Goal: Task Accomplishment & Management: Complete application form

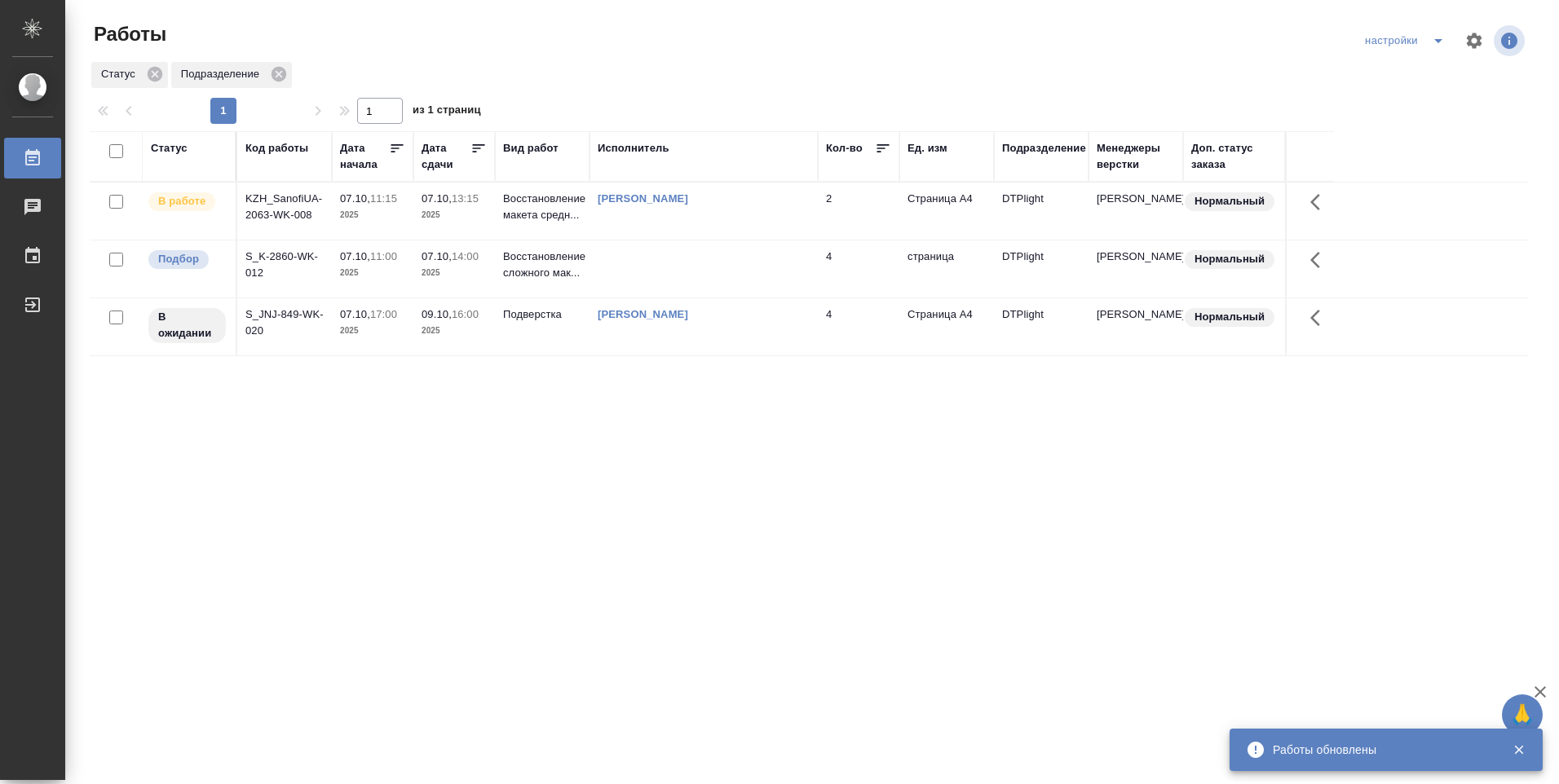
click at [615, 217] on td "[PERSON_NAME]" at bounding box center [703, 210] width 228 height 57
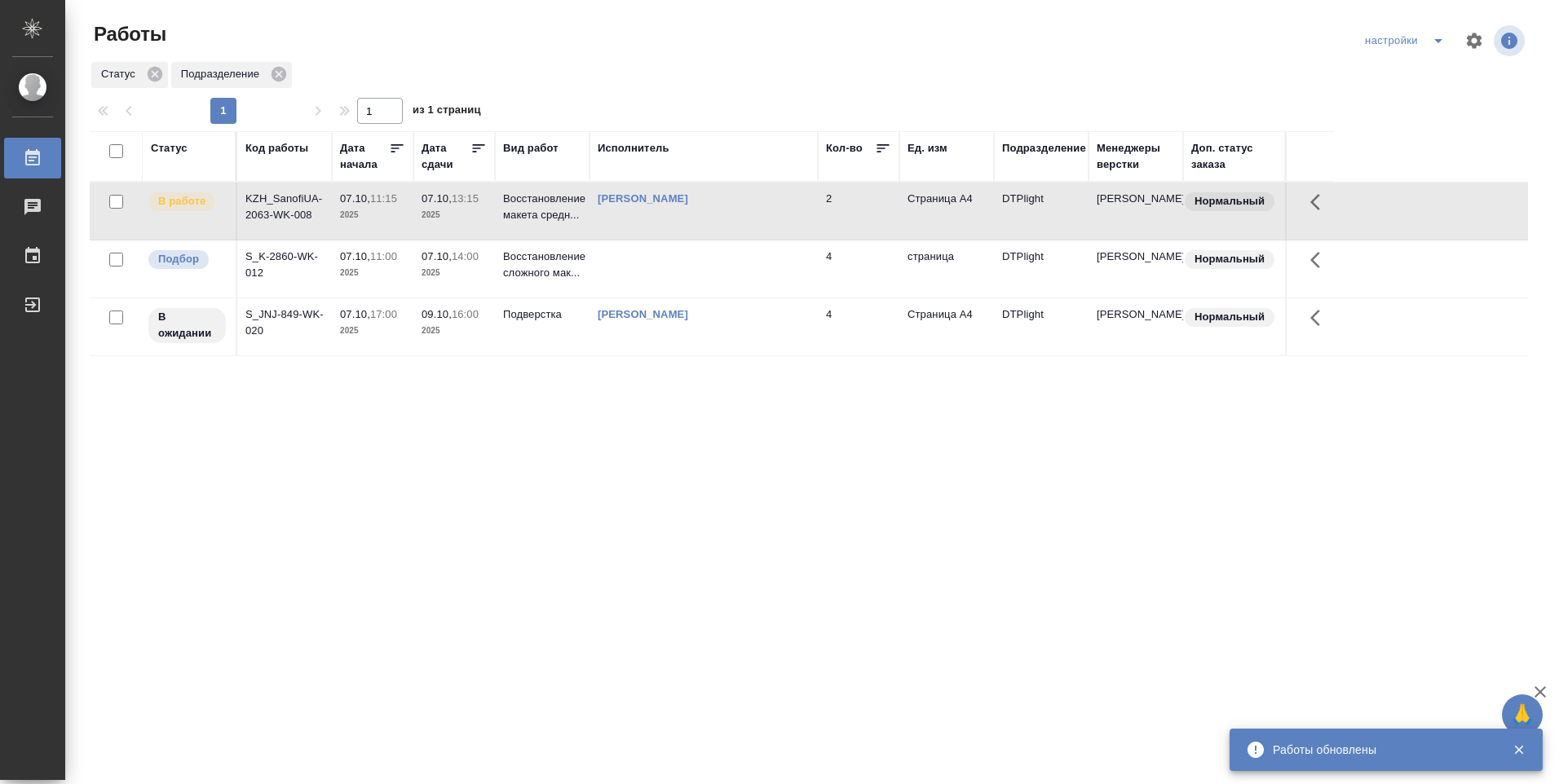
click at [610, 222] on td "[PERSON_NAME]" at bounding box center [703, 210] width 228 height 57
click at [609, 223] on td "[PERSON_NAME]" at bounding box center [703, 210] width 228 height 57
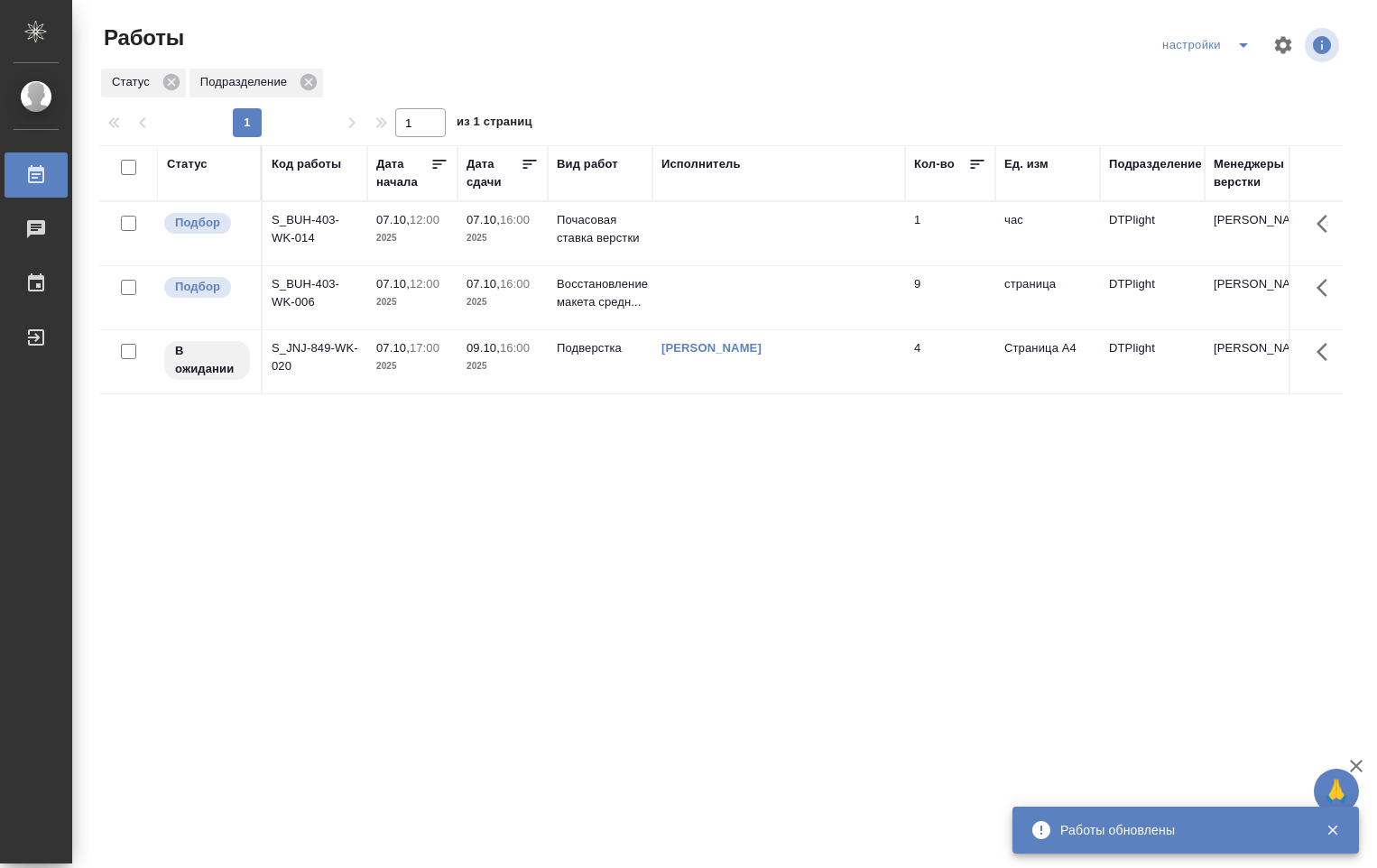
click at [678, 234] on td at bounding box center [779, 233] width 252 height 63
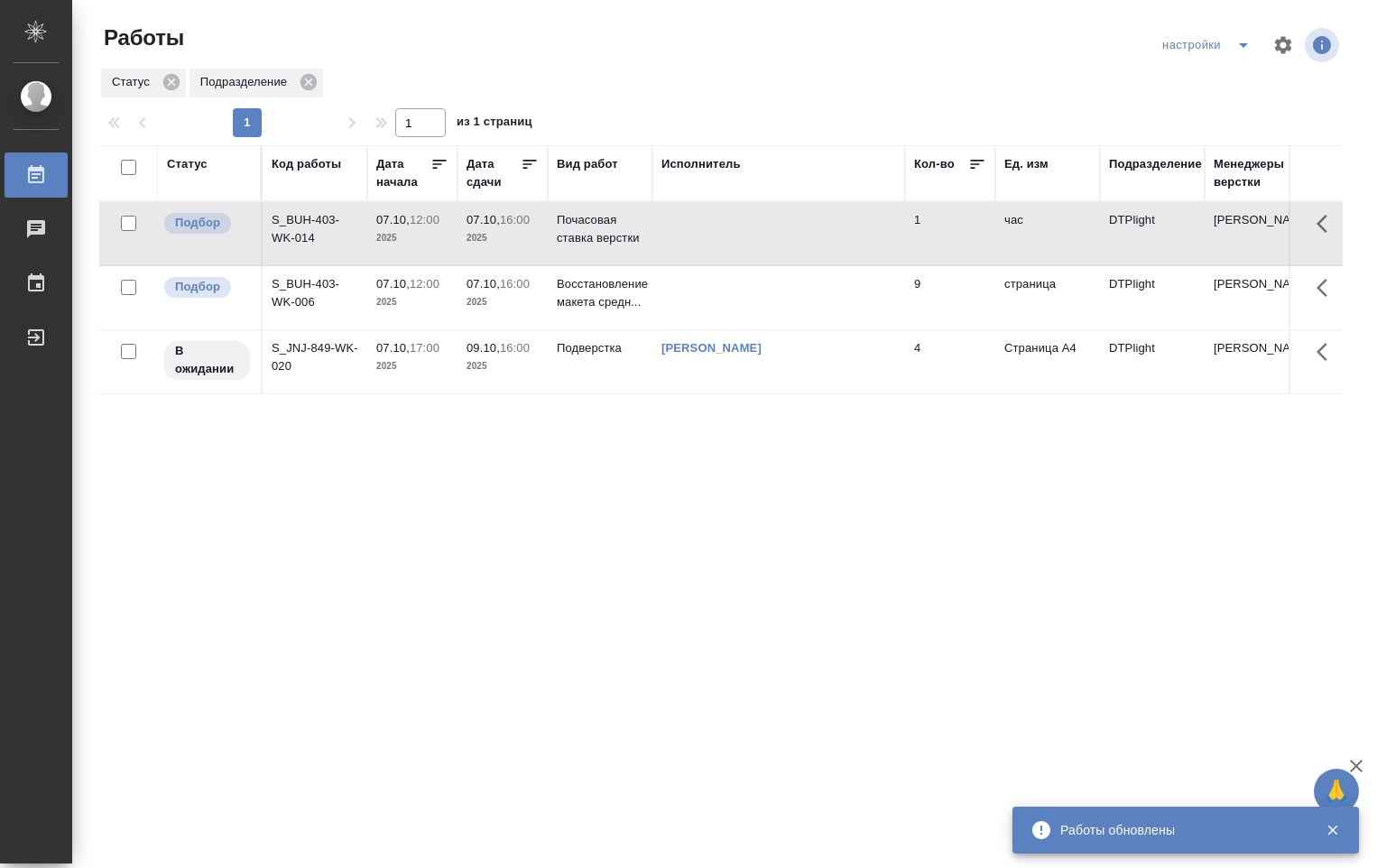
click at [674, 228] on td at bounding box center [779, 233] width 252 height 63
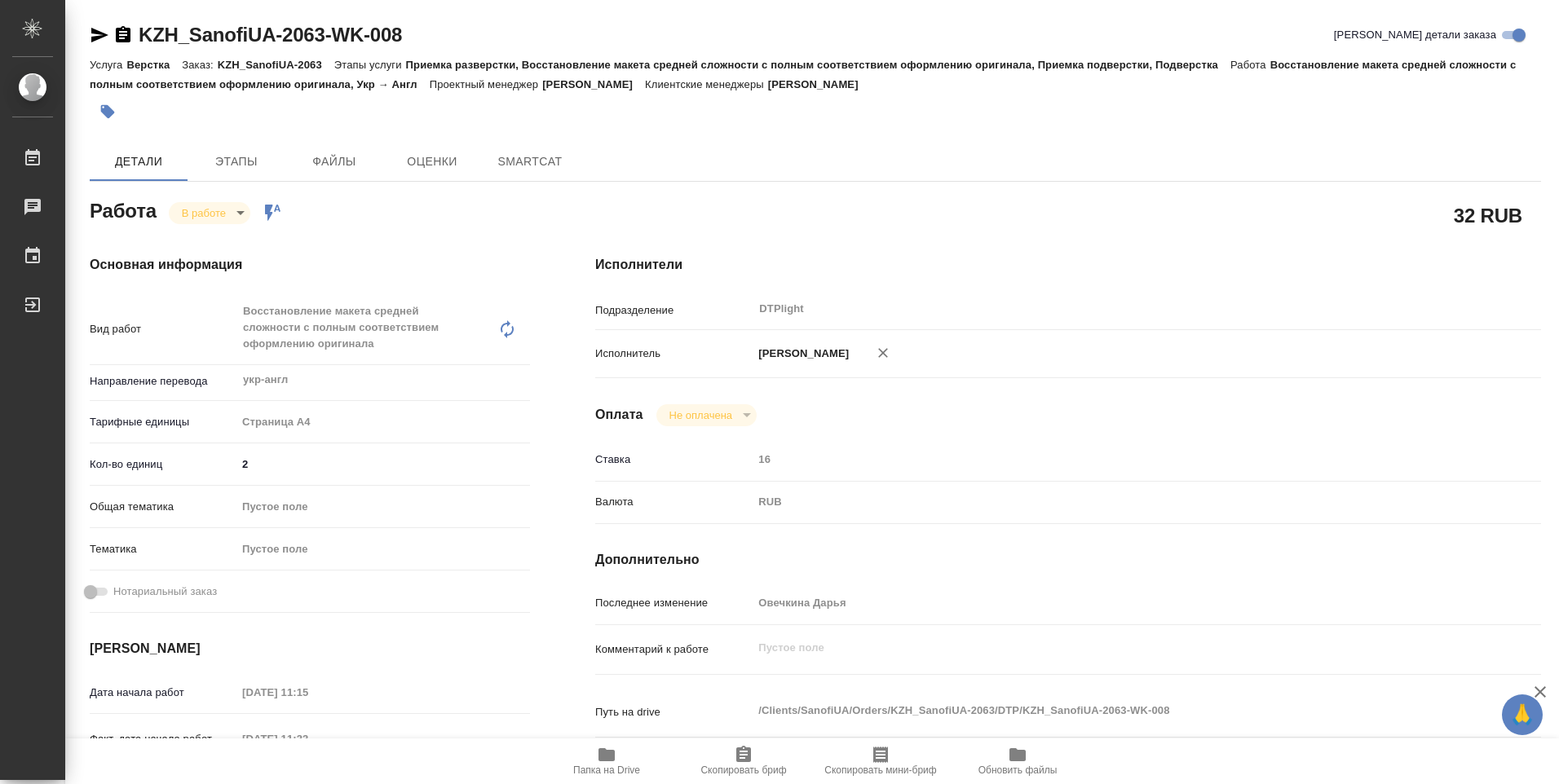
type textarea "x"
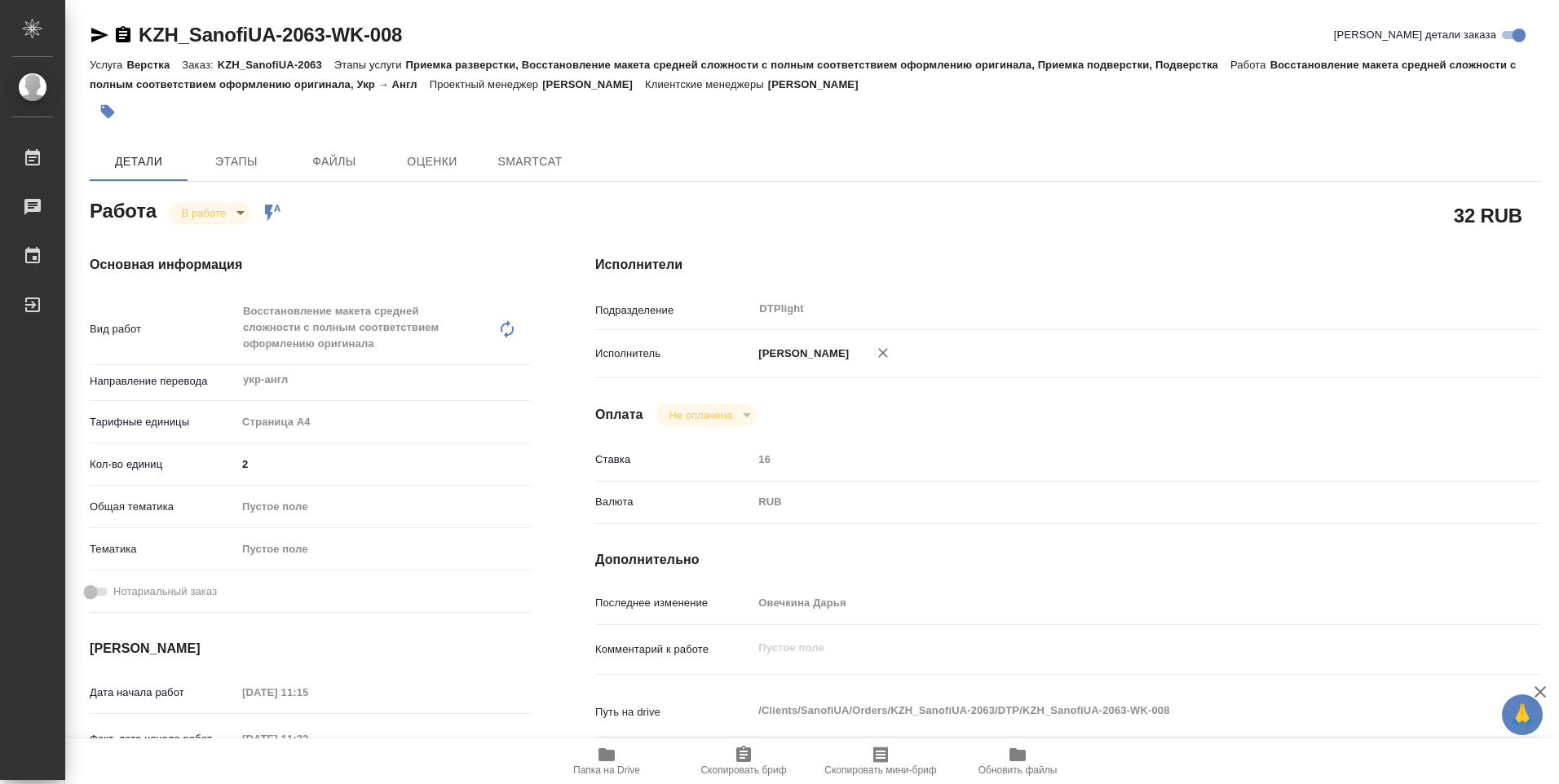
type textarea "x"
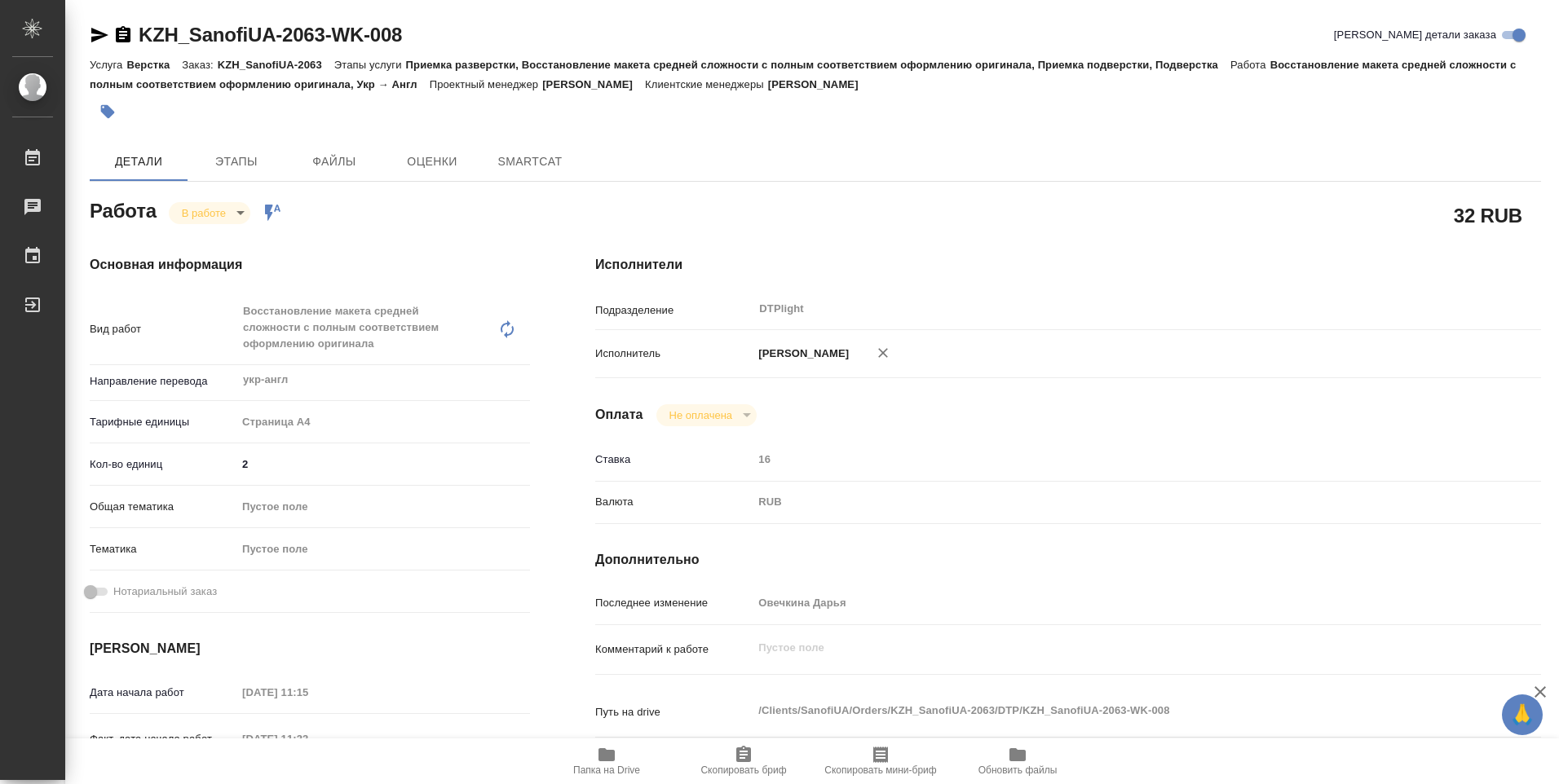
type textarea "x"
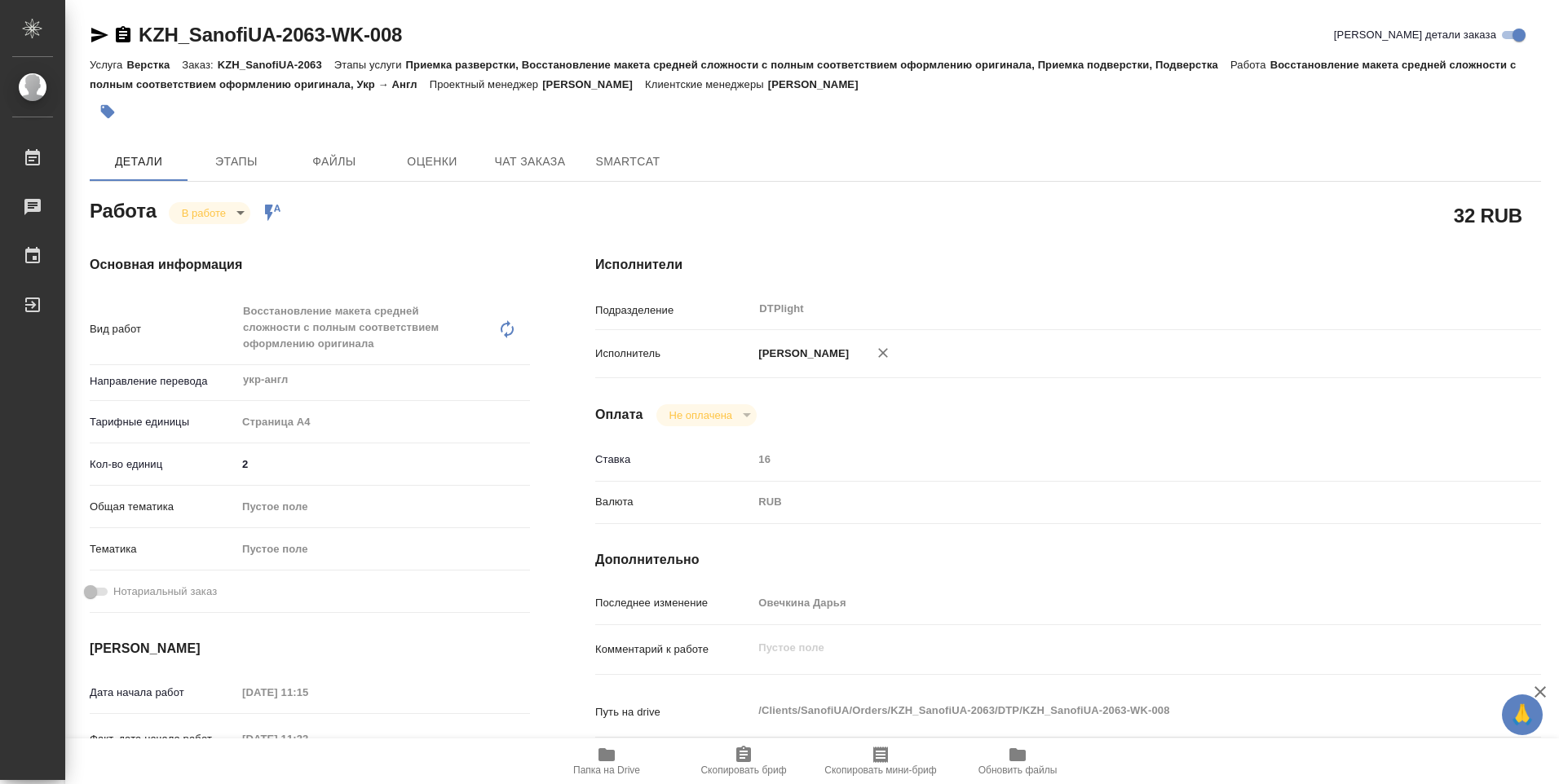
type textarea "x"
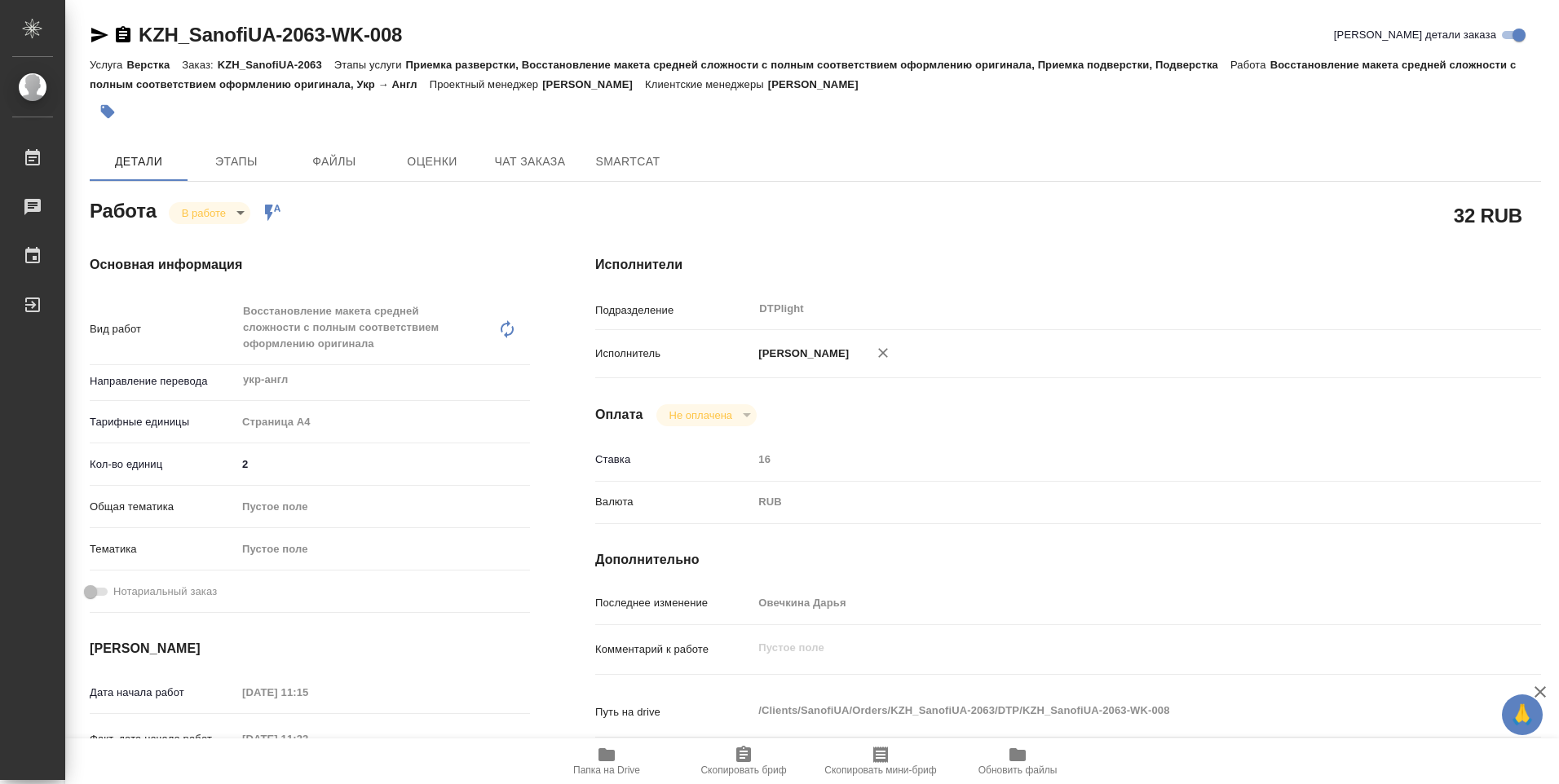
type textarea "x"
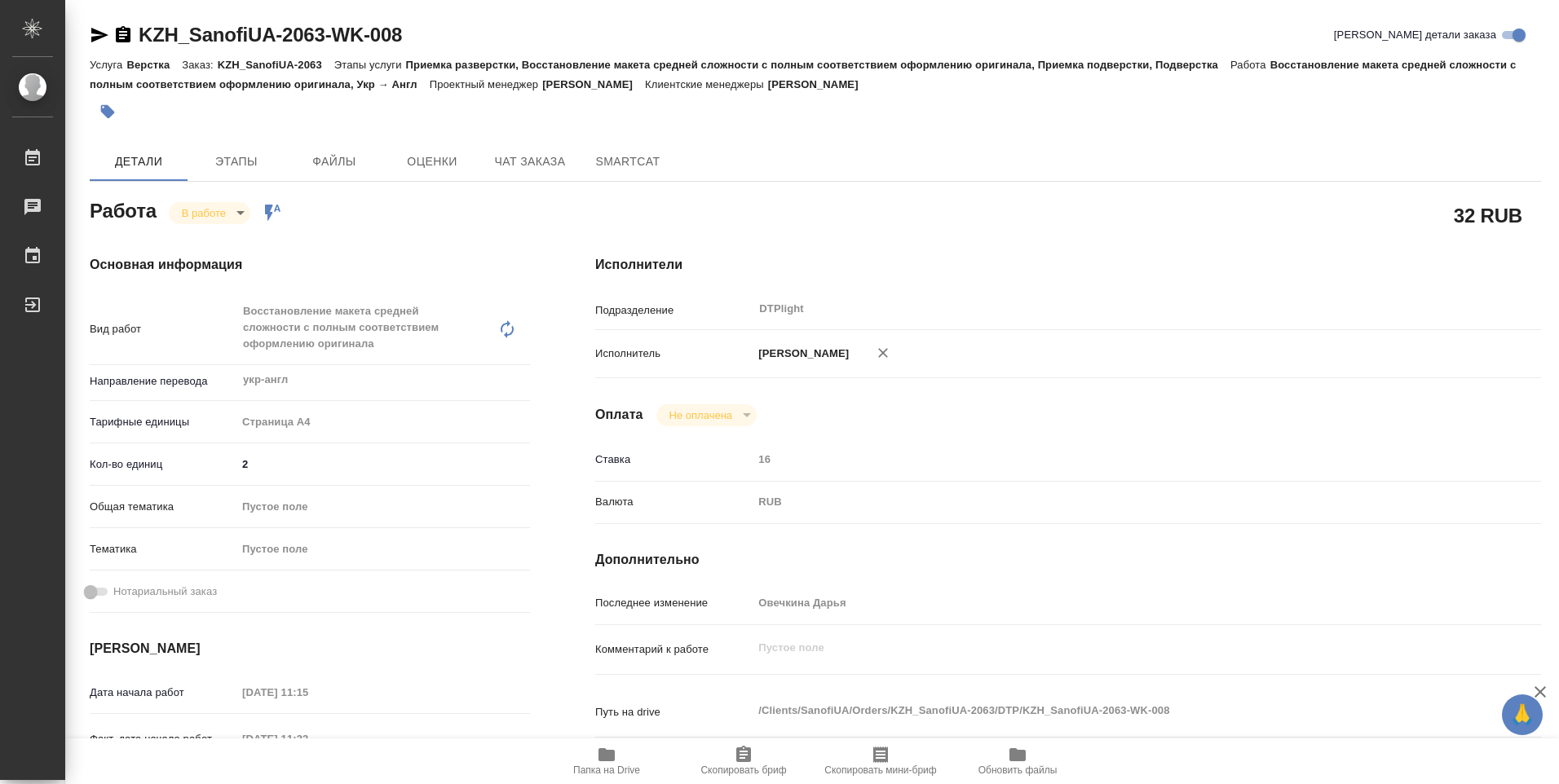
click at [595, 745] on span "Папка на Drive" at bounding box center [606, 760] width 117 height 31
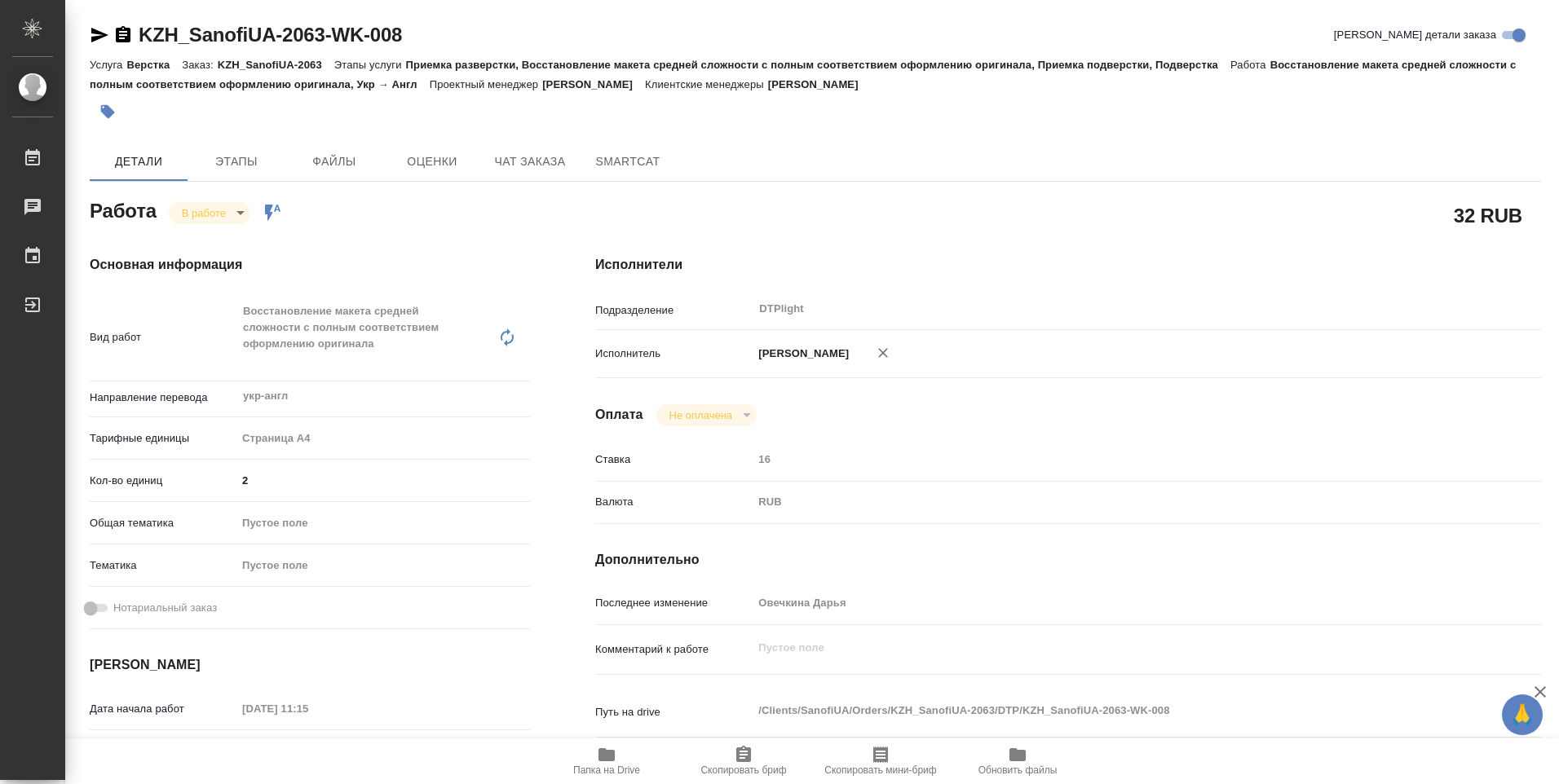
type textarea "x"
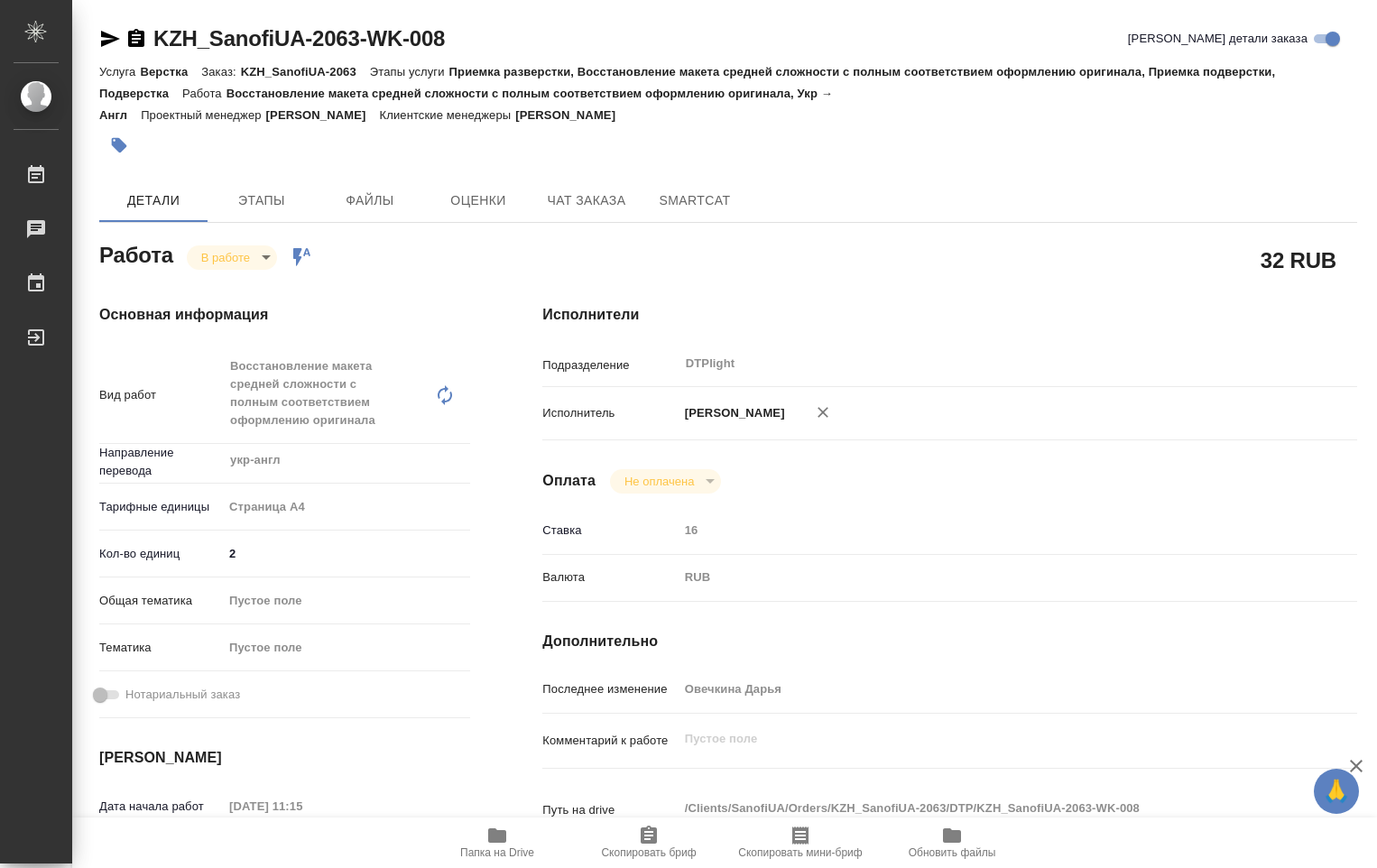
type textarea "x"
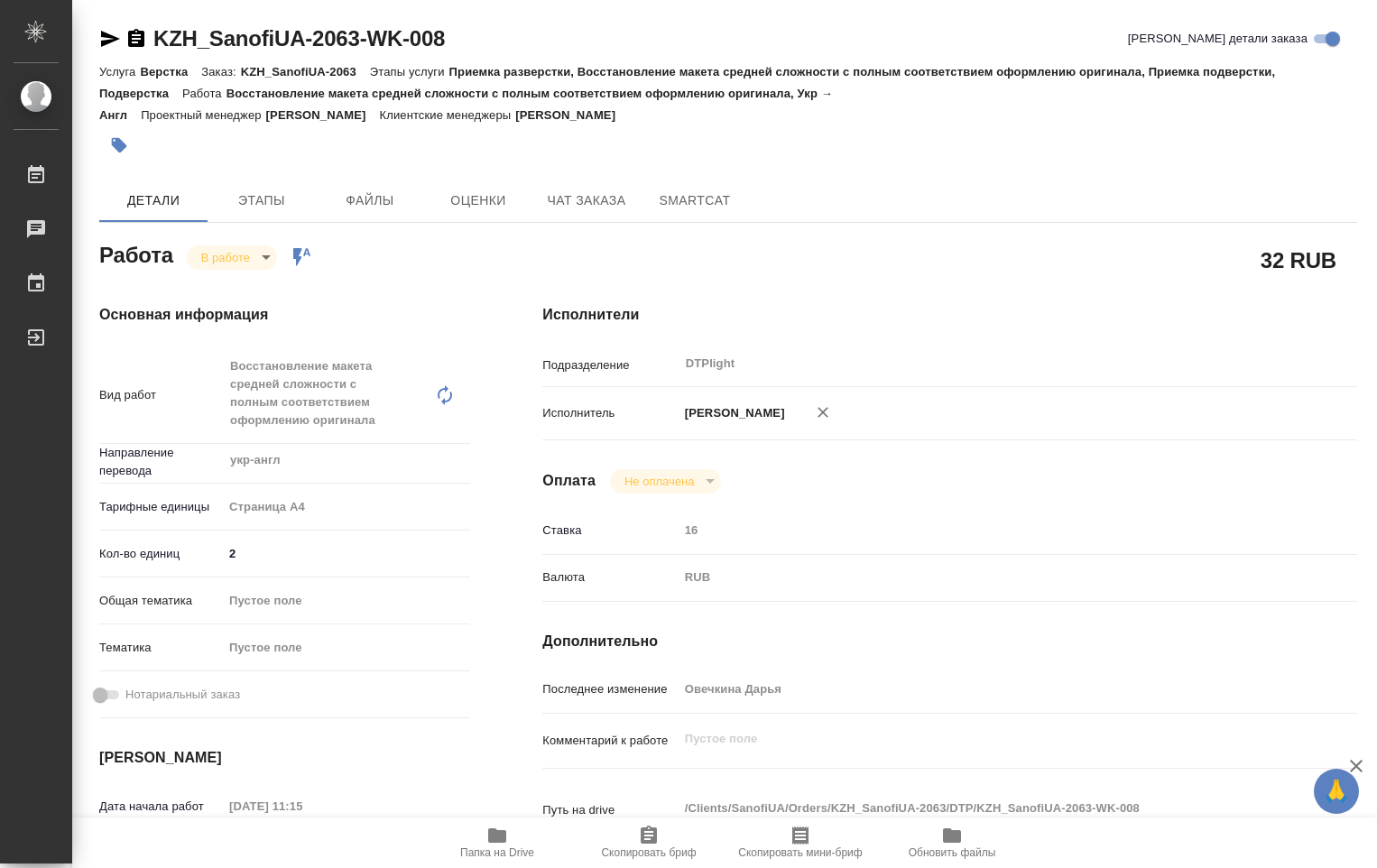
type textarea "x"
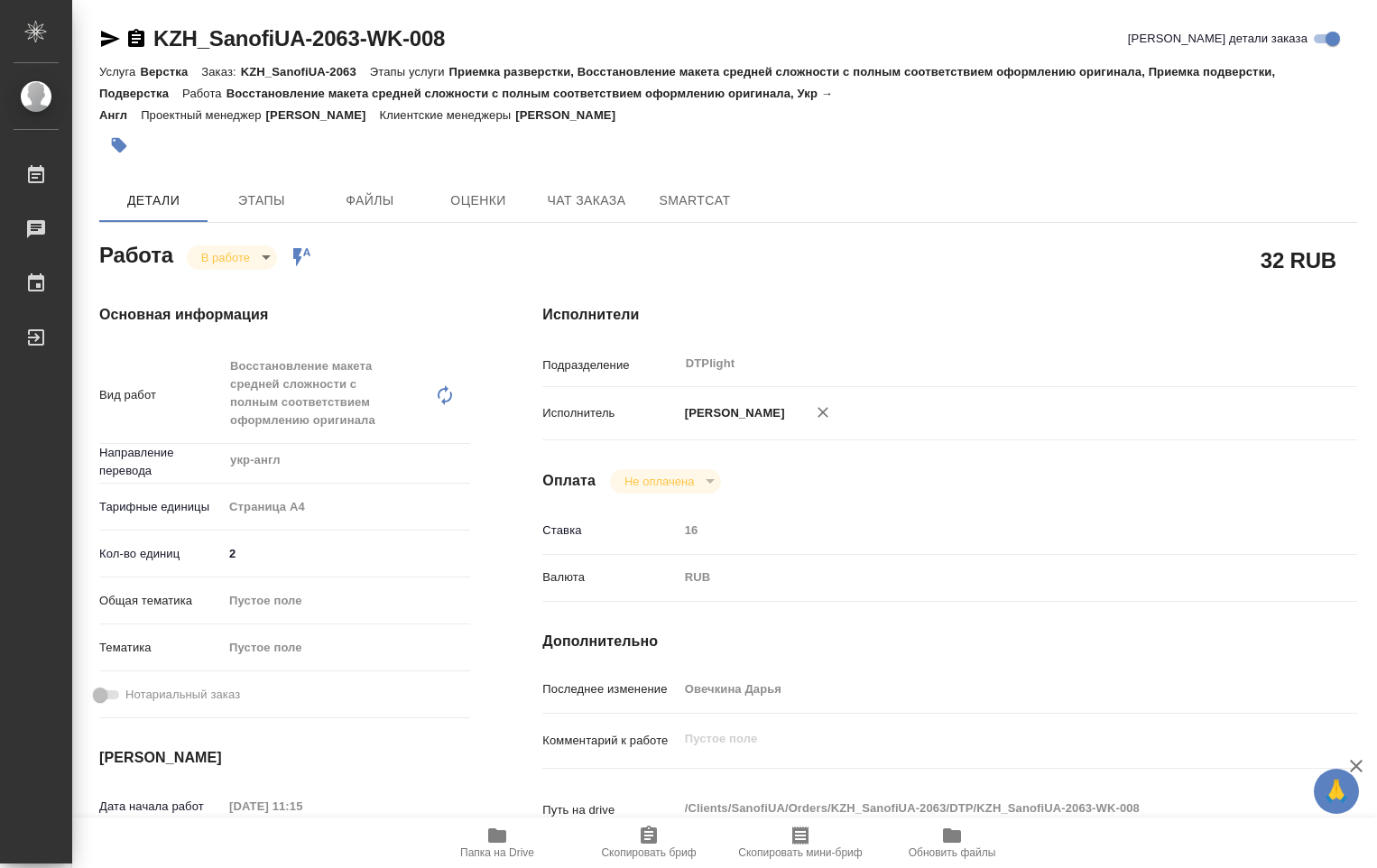
click at [264, 258] on body "🙏 .cls-1 fill:#fff; AWATERA Ovechkina Darya Работы 0 Чаты График Выйти KZH_Sano…" at bounding box center [688, 434] width 1377 height 868
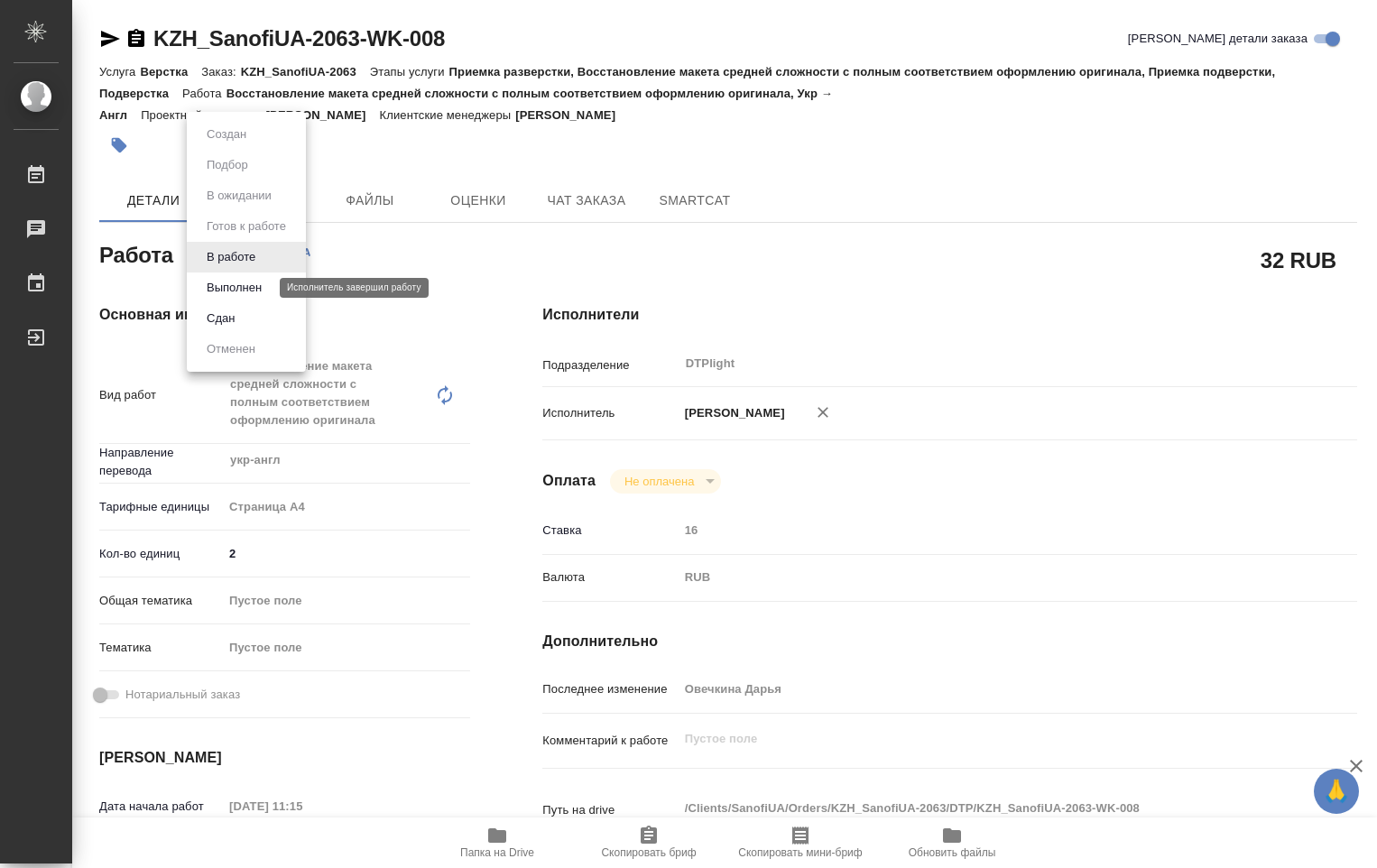
click at [250, 285] on button "Выполнен" at bounding box center [235, 287] width 66 height 19
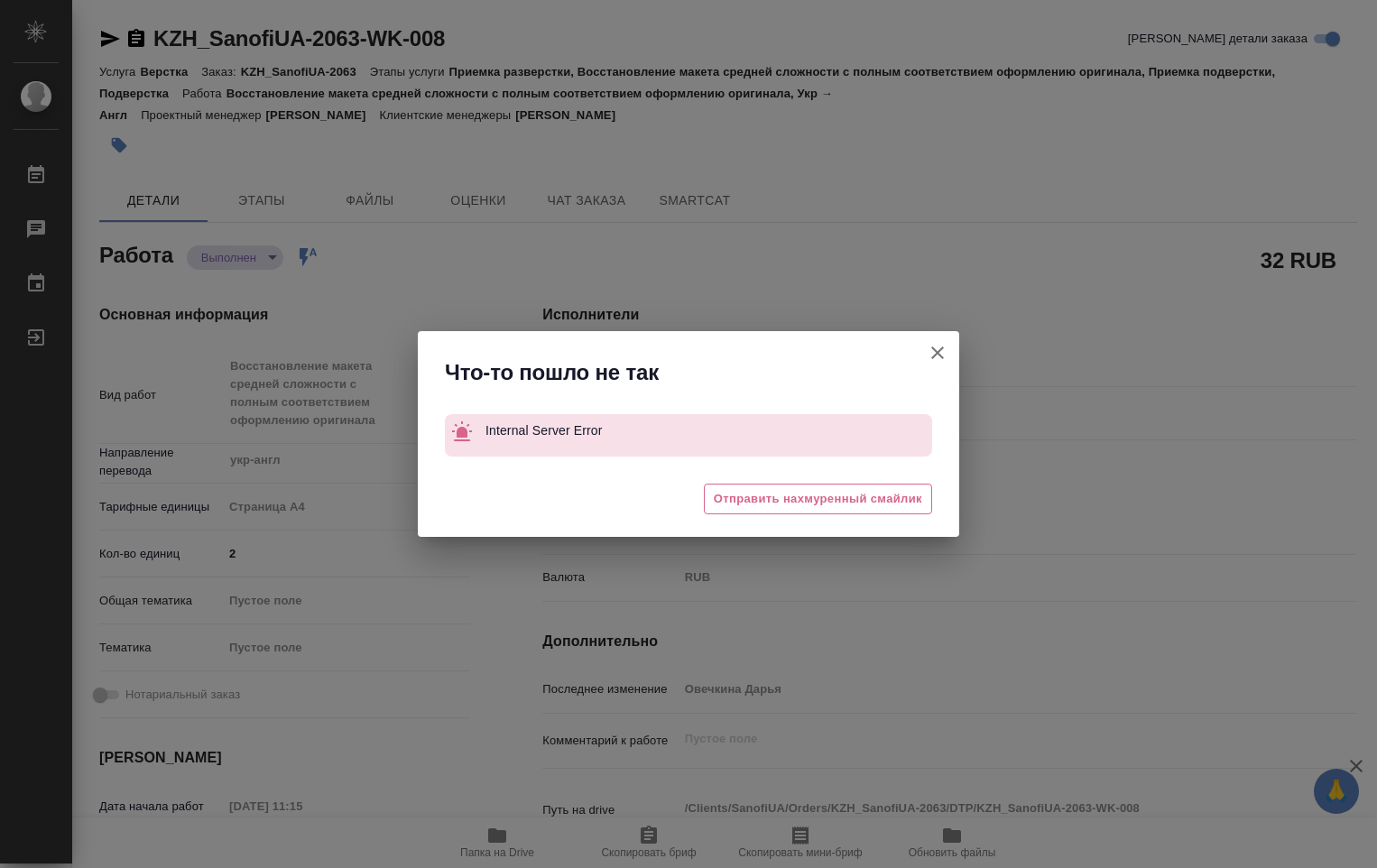
type textarea "x"
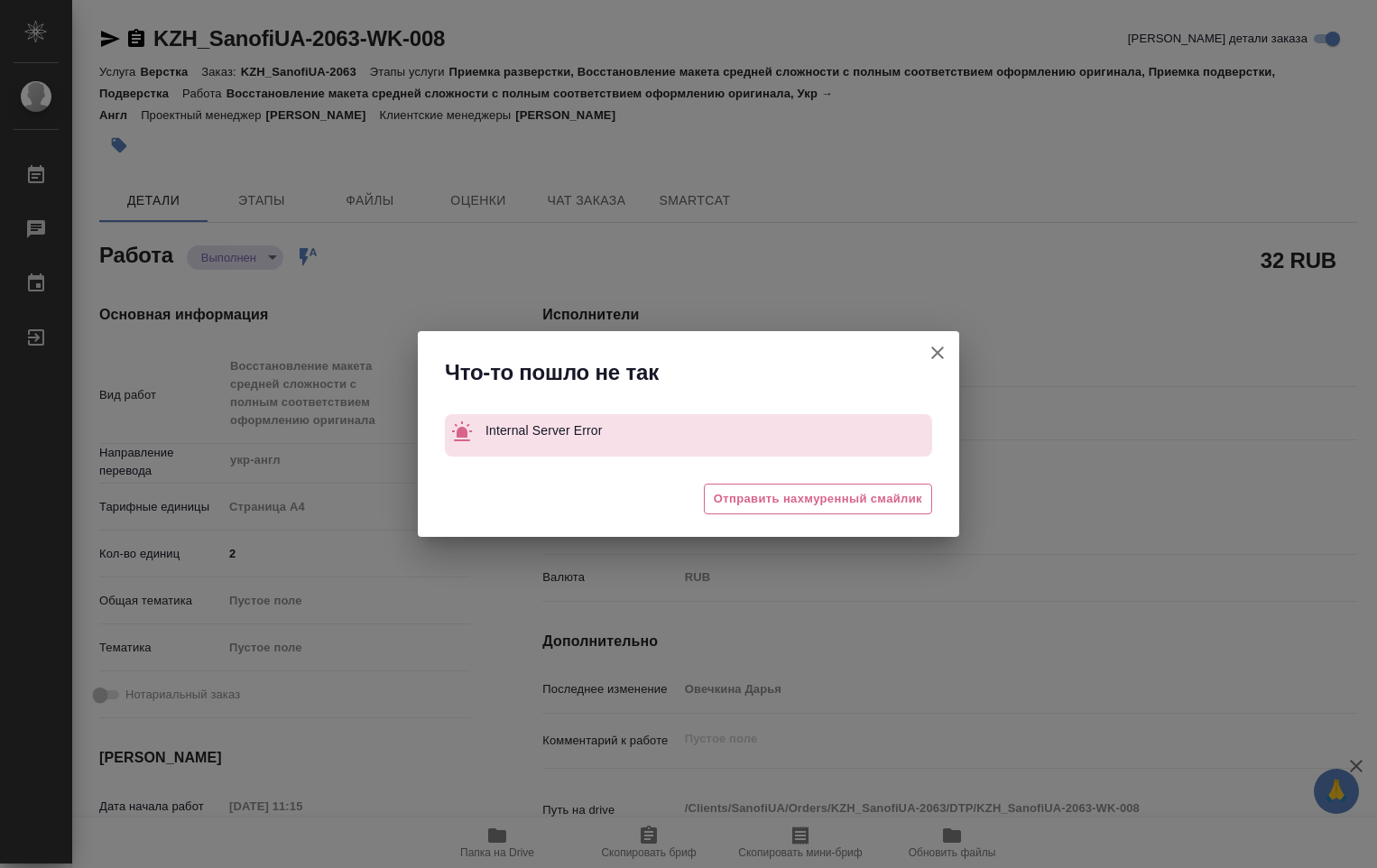
type textarea "x"
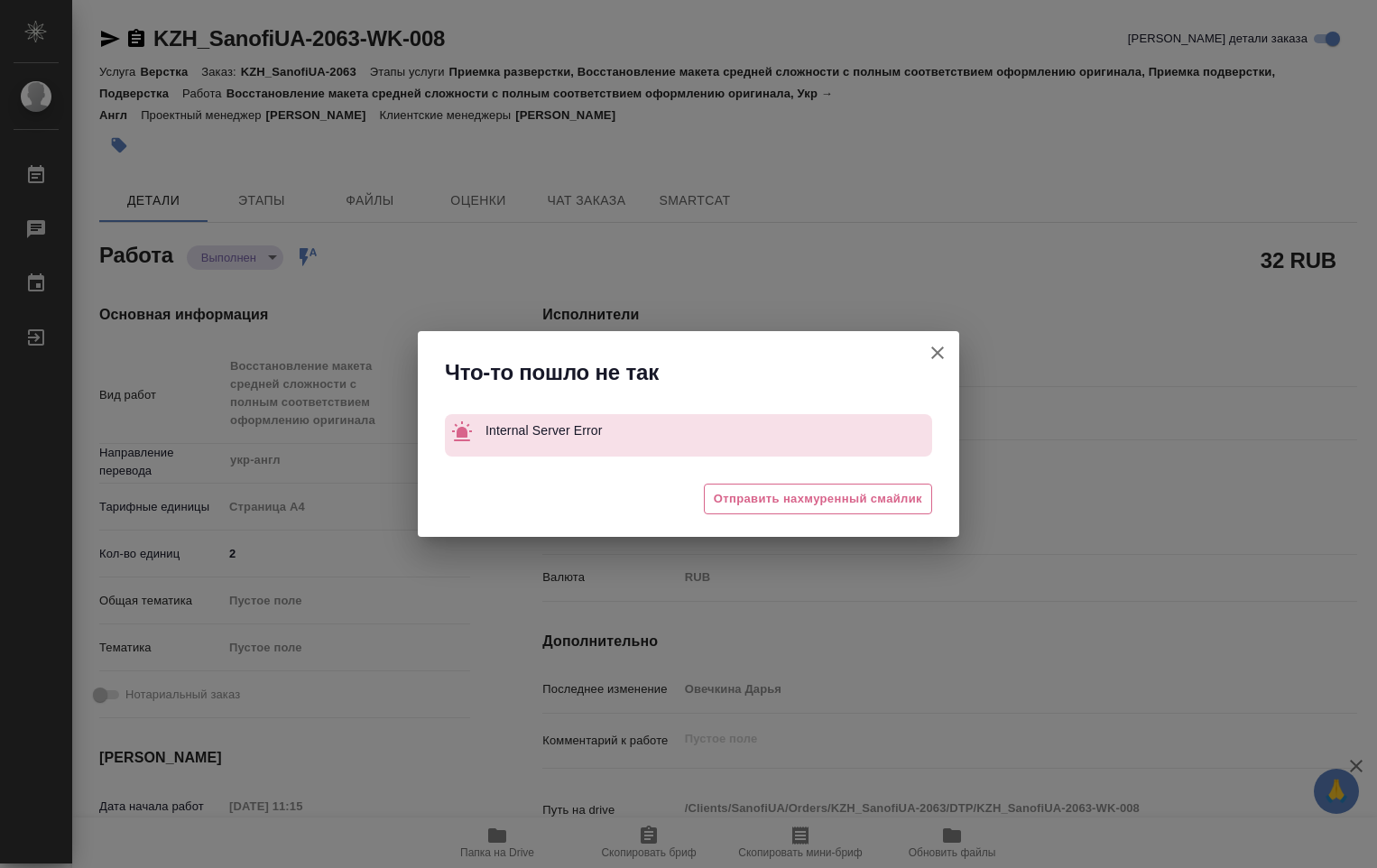
click at [931, 358] on icon "button" at bounding box center [937, 353] width 21 height 21
type textarea "x"
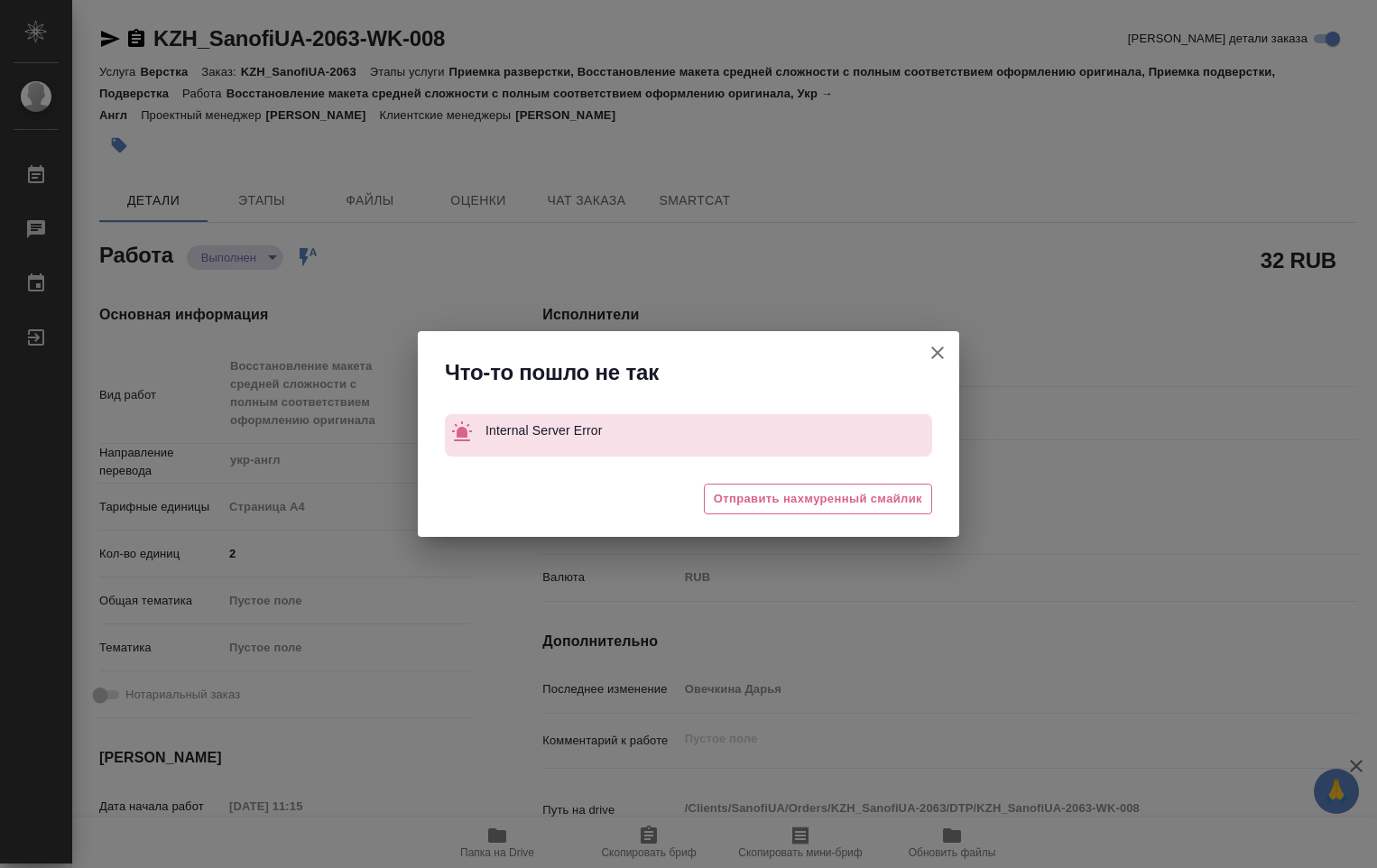
type textarea "x"
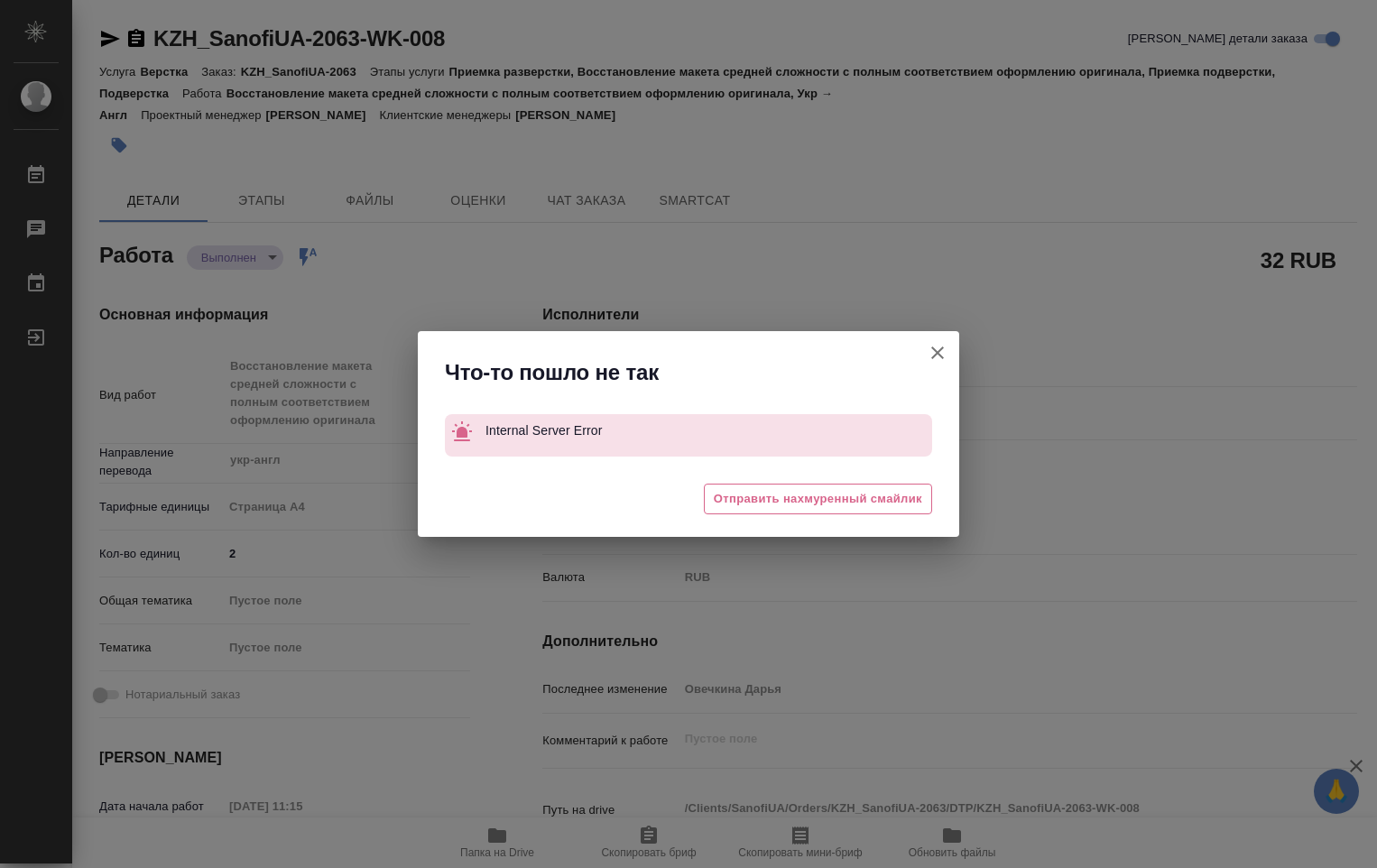
type textarea "x"
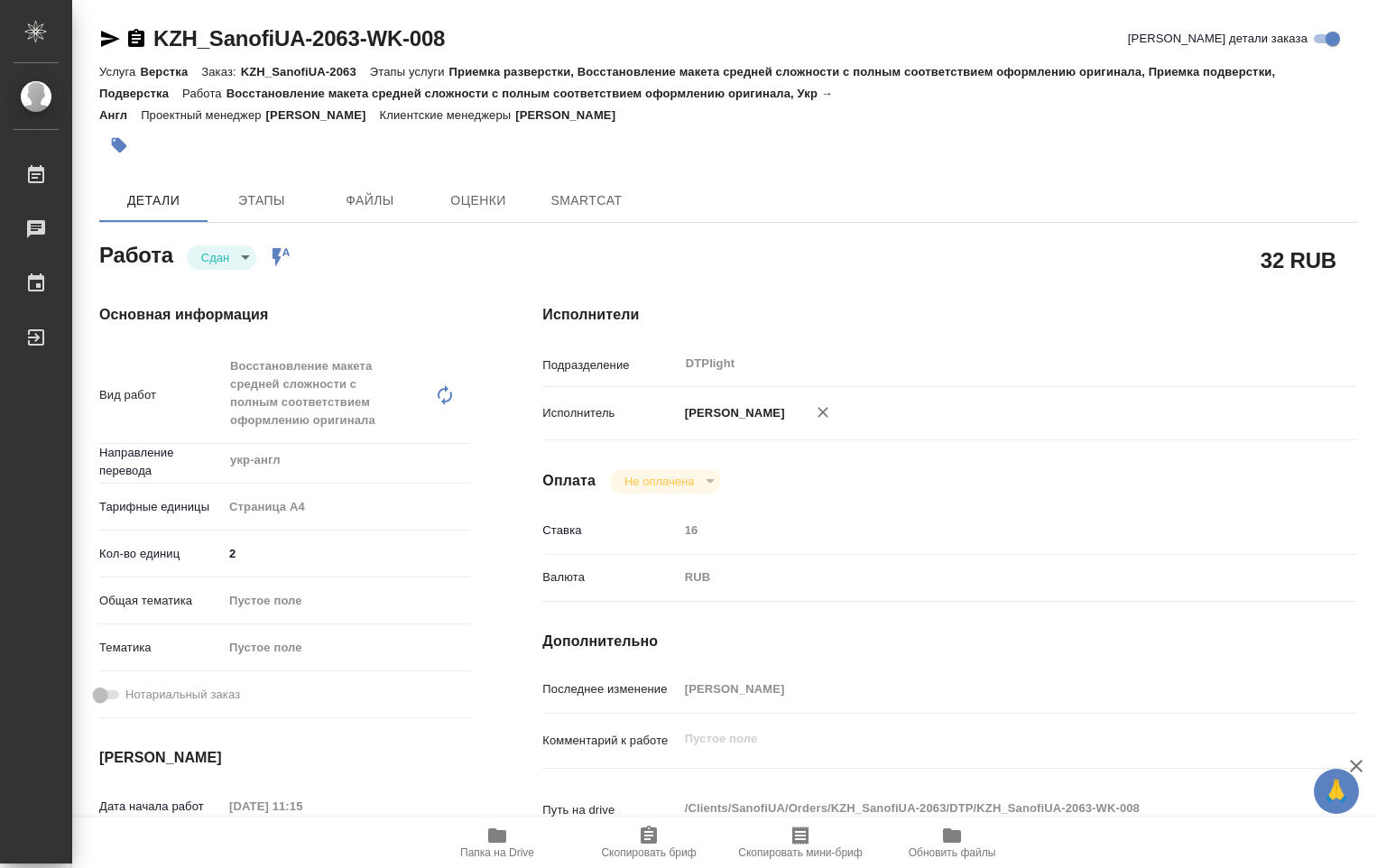
type textarea "x"
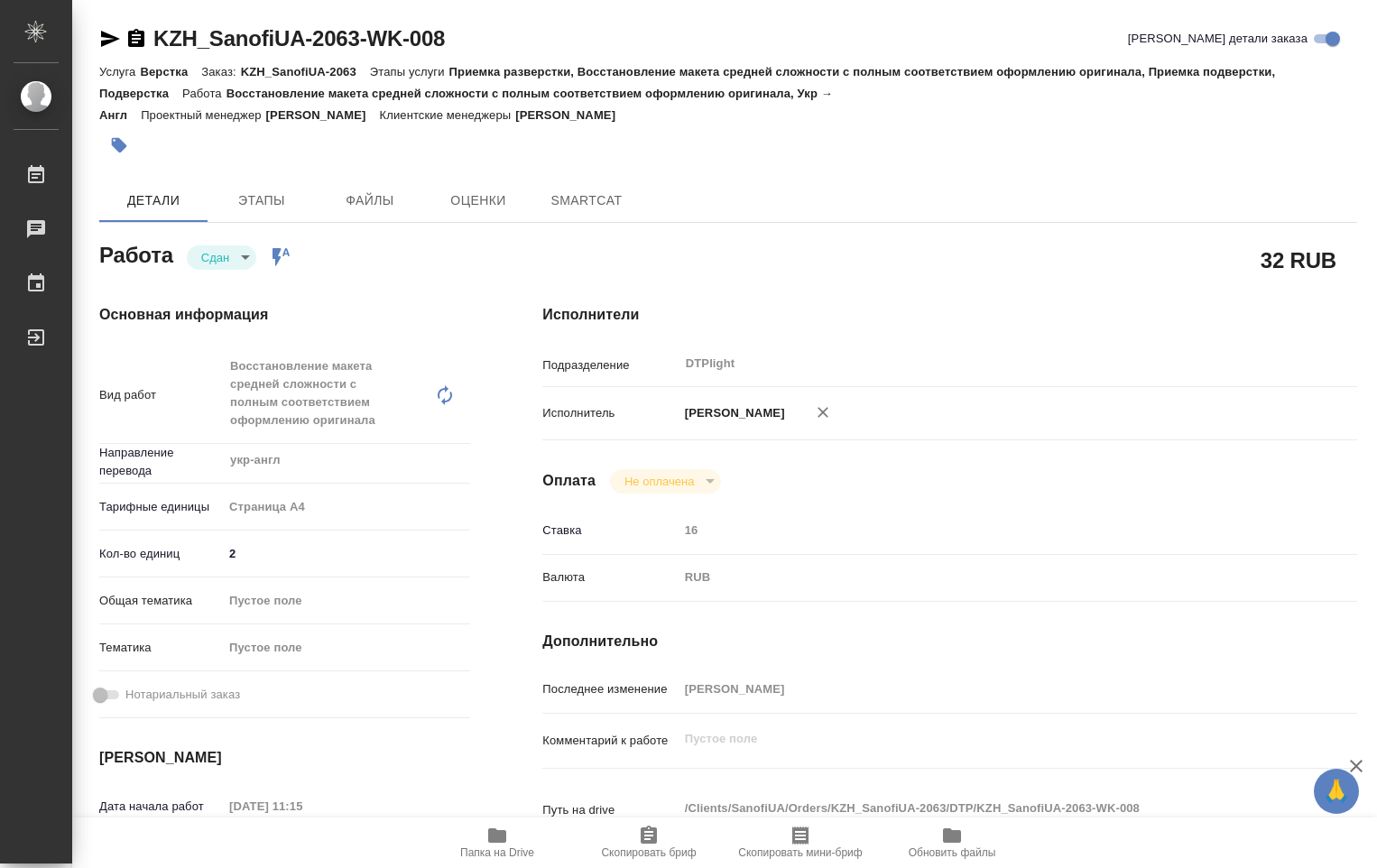
type textarea "x"
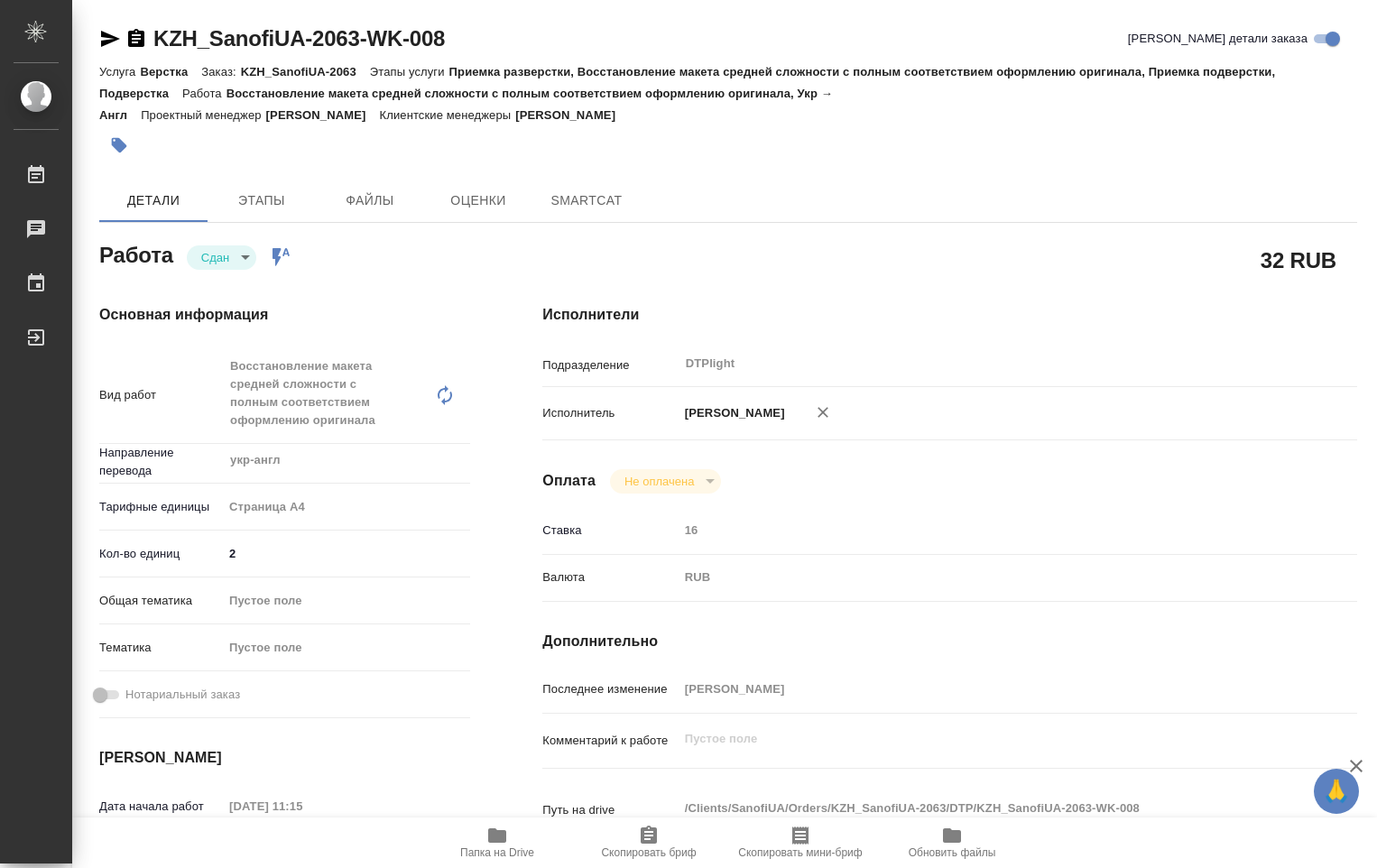
type textarea "x"
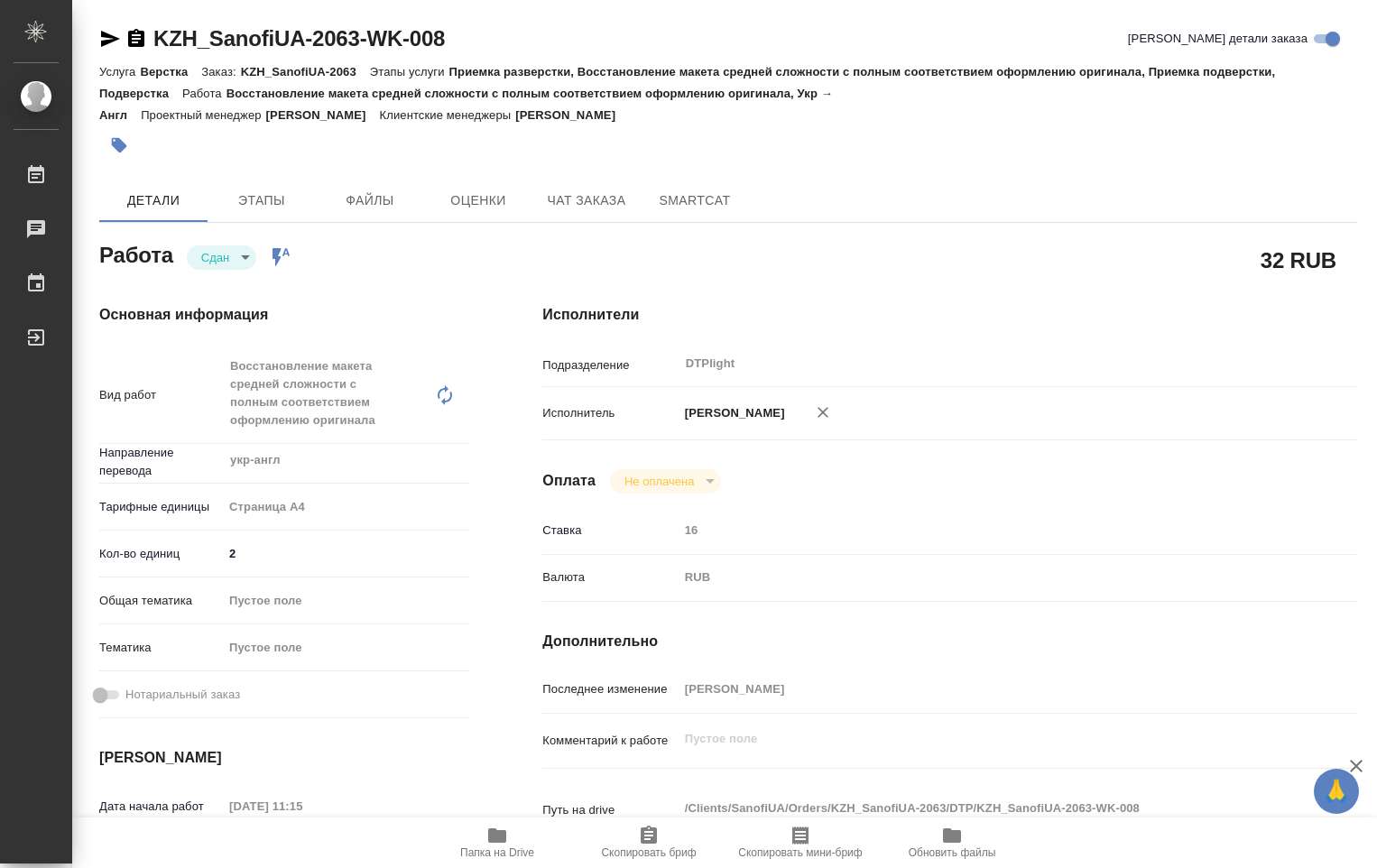
type textarea "x"
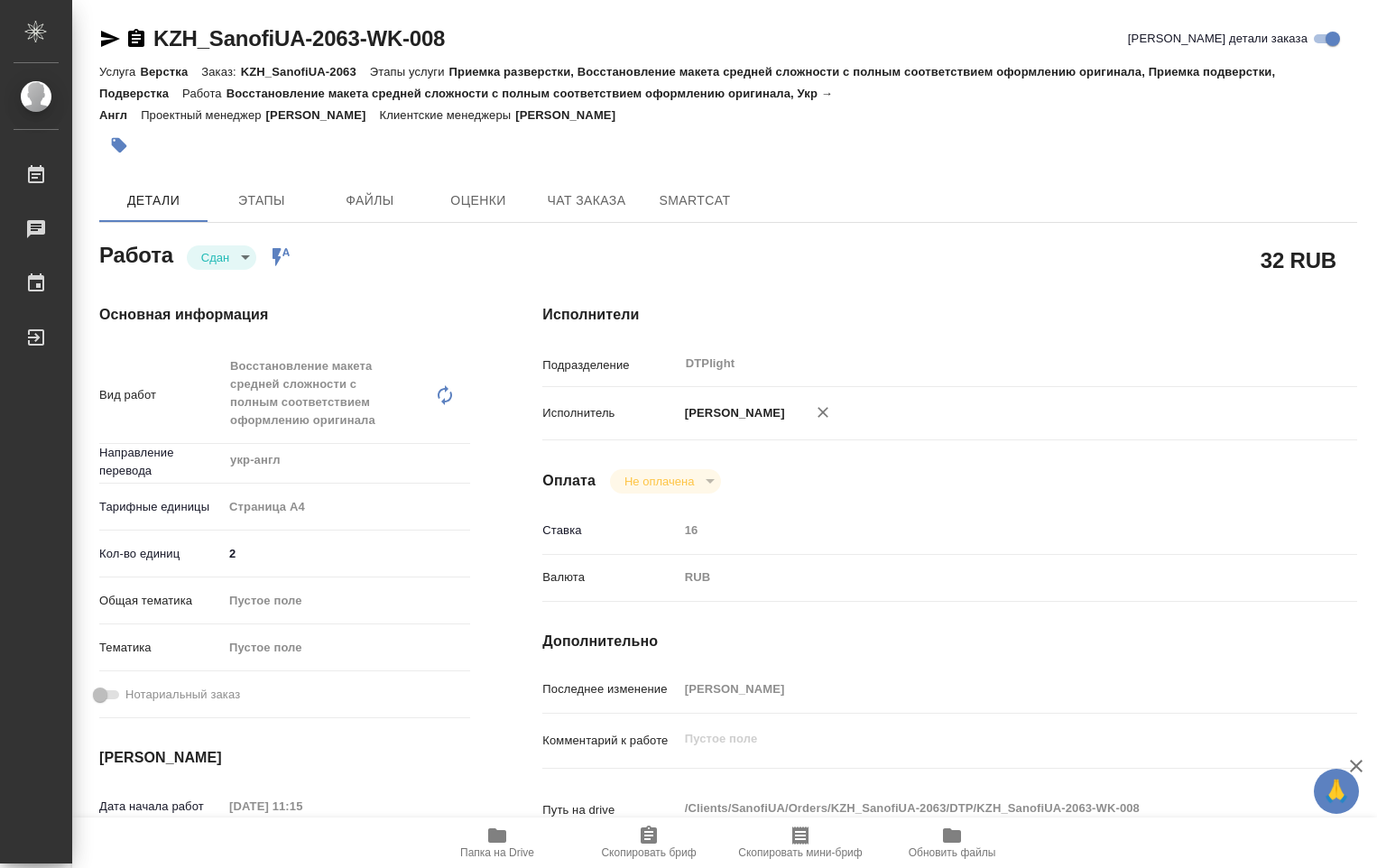
type textarea "x"
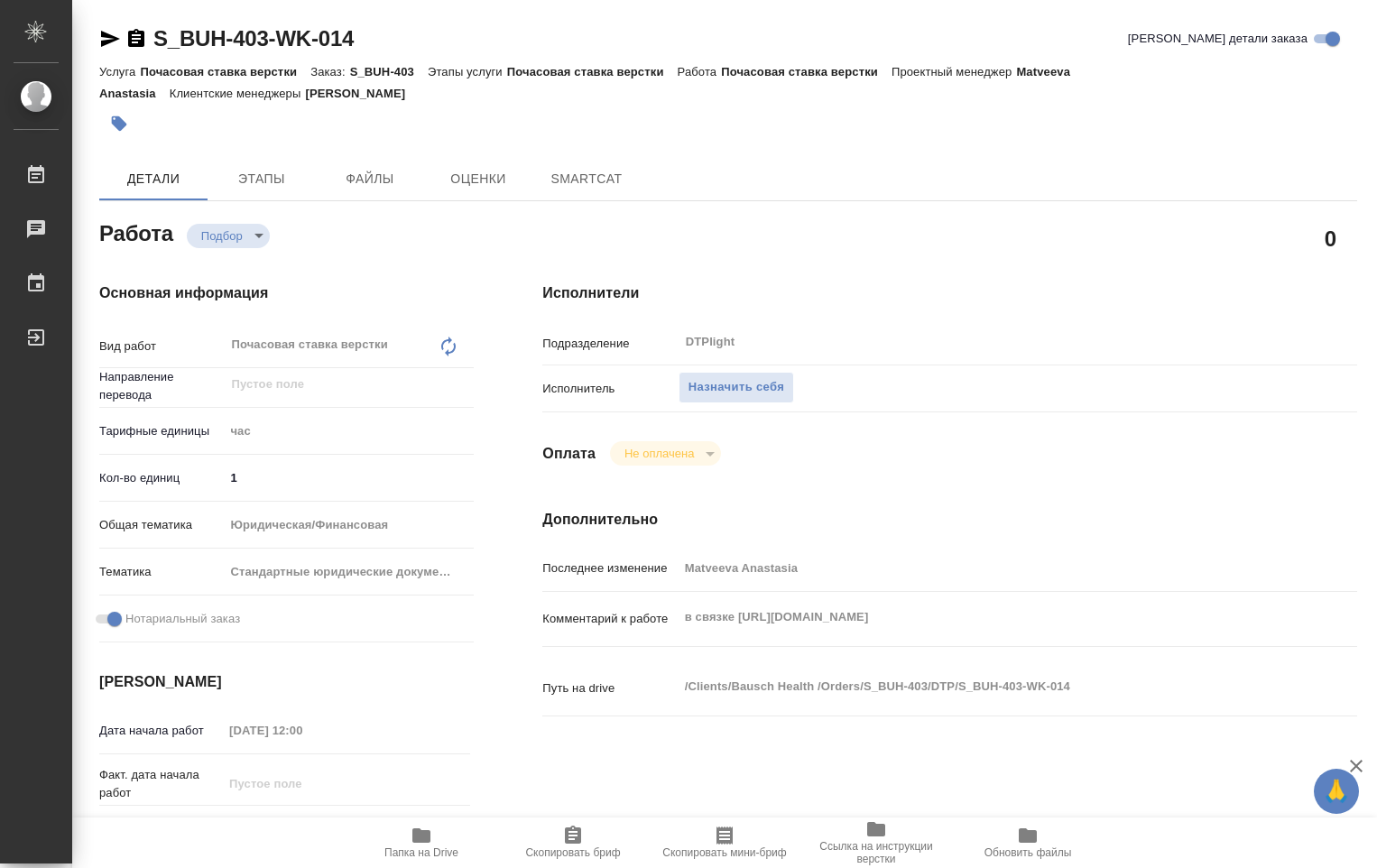
type textarea "x"
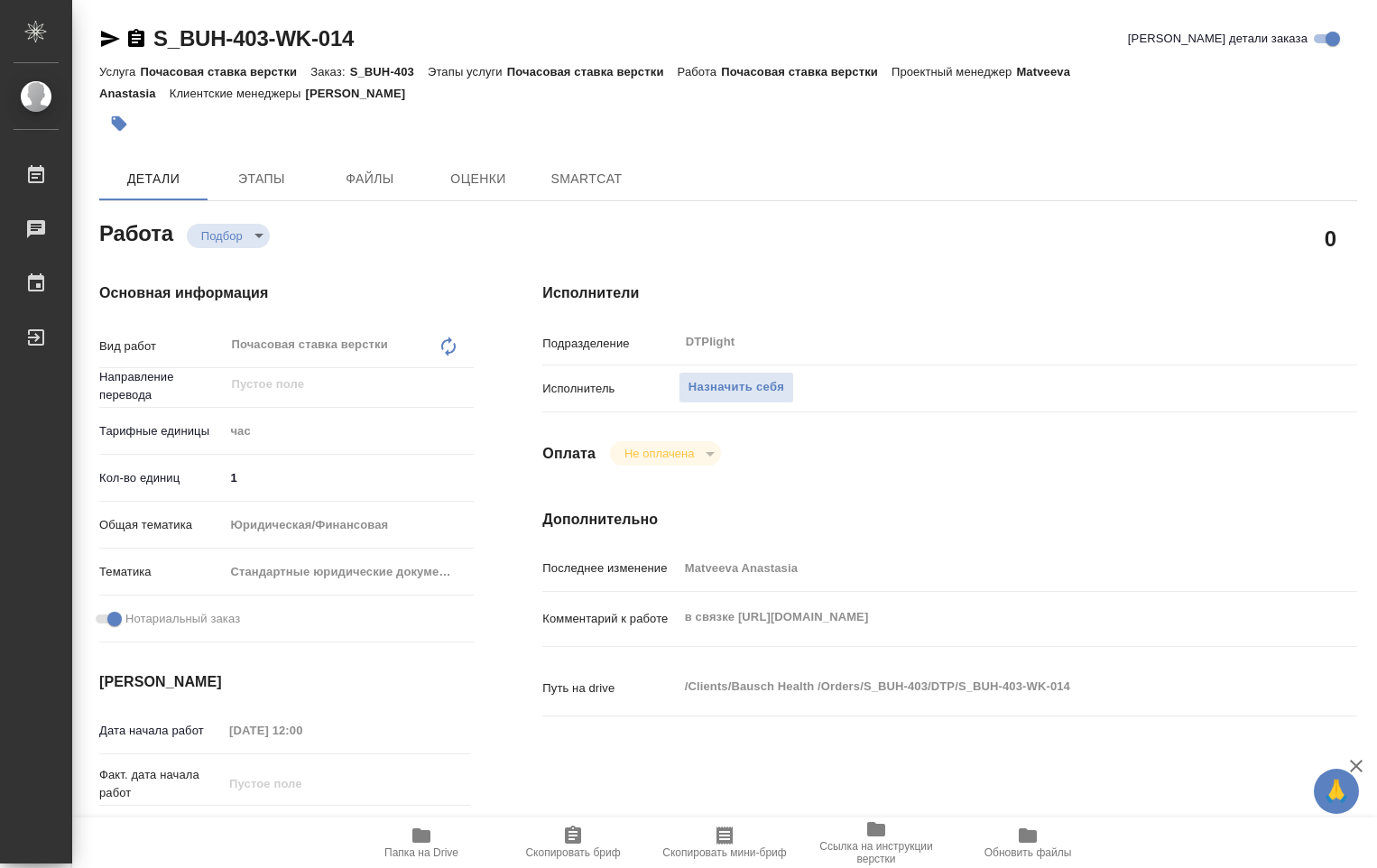
type textarea "x"
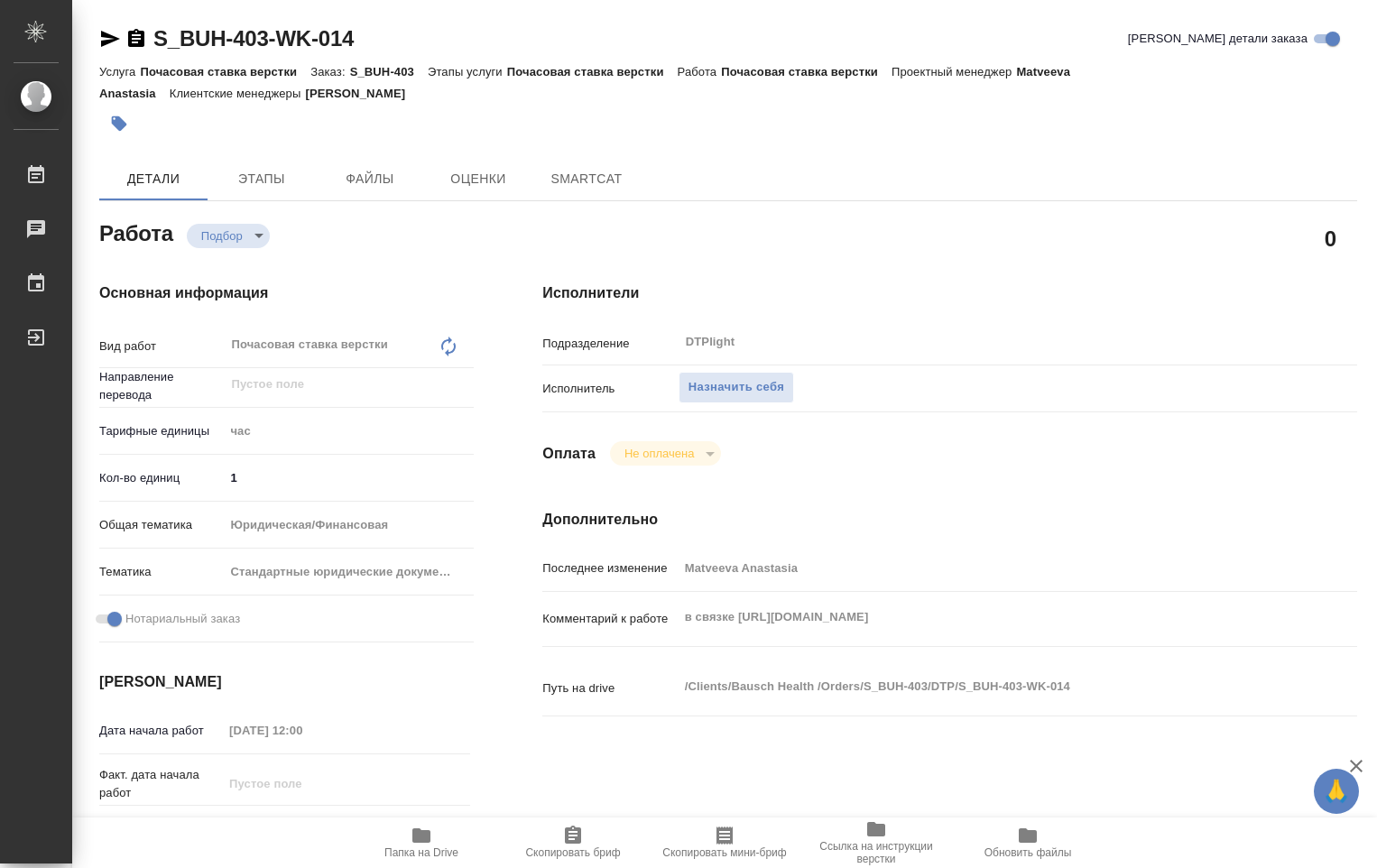
type textarea "x"
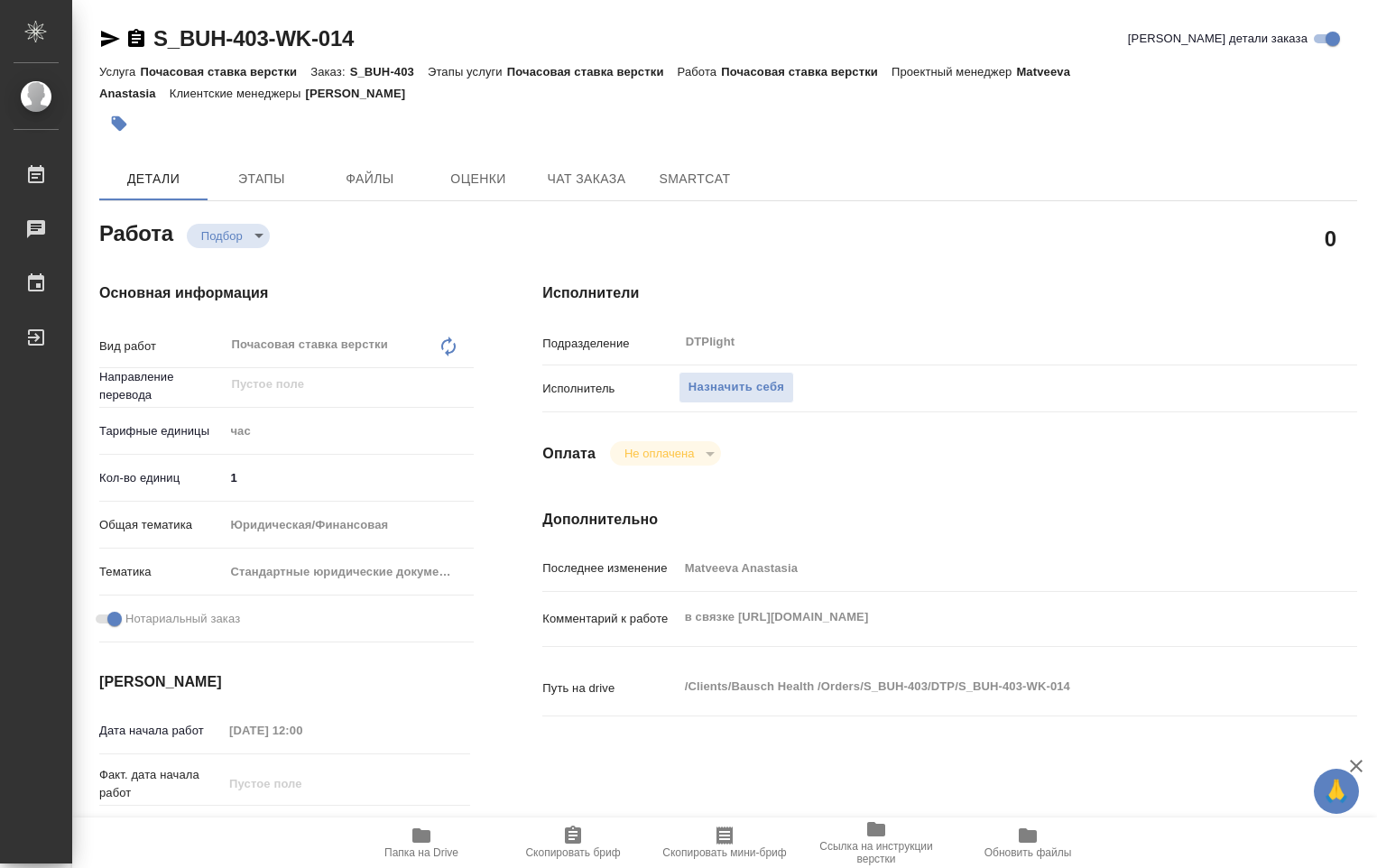
type textarea "x"
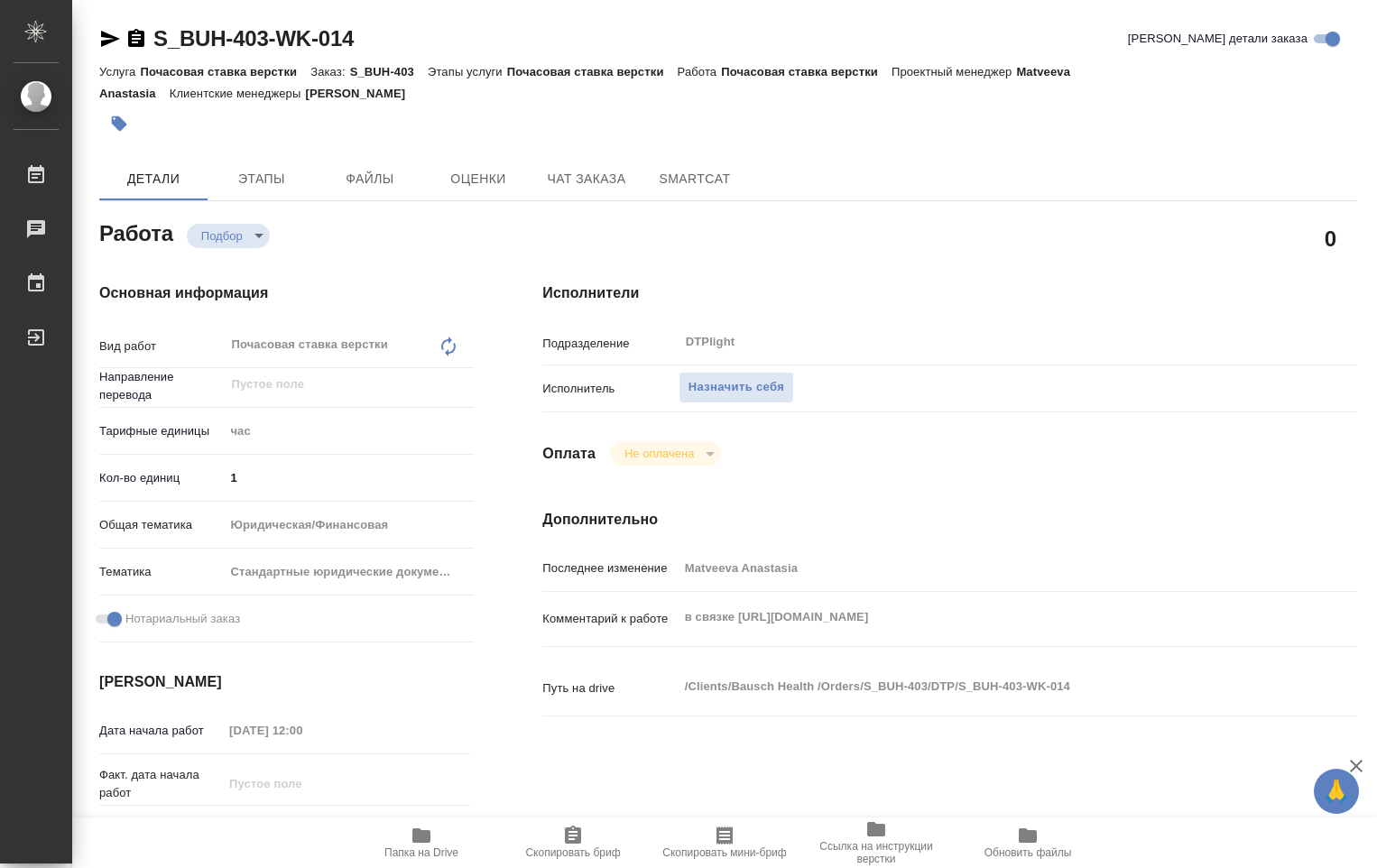
type textarea "x"
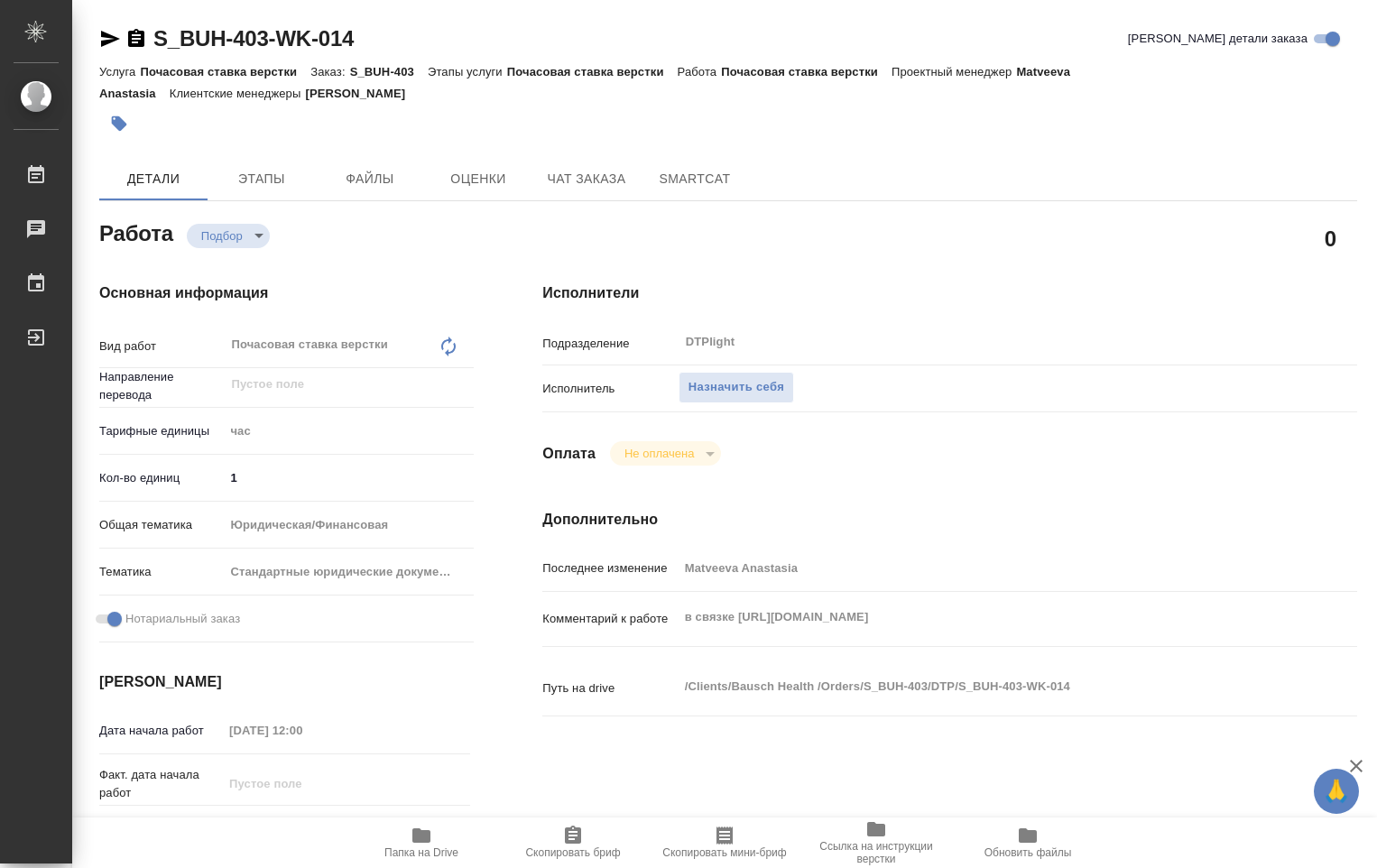
click at [416, 840] on icon "button" at bounding box center [421, 835] width 19 height 15
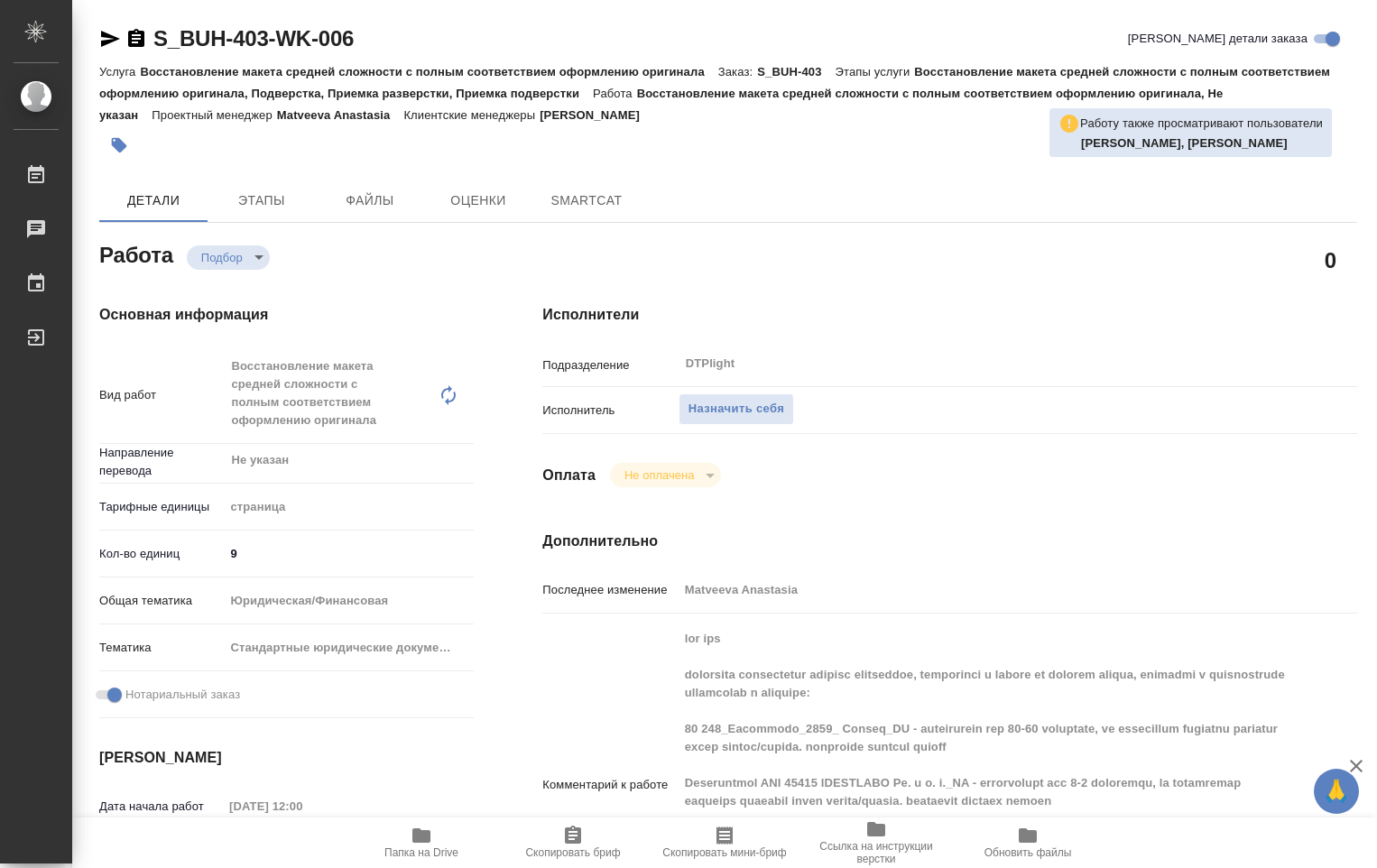
type textarea "x"
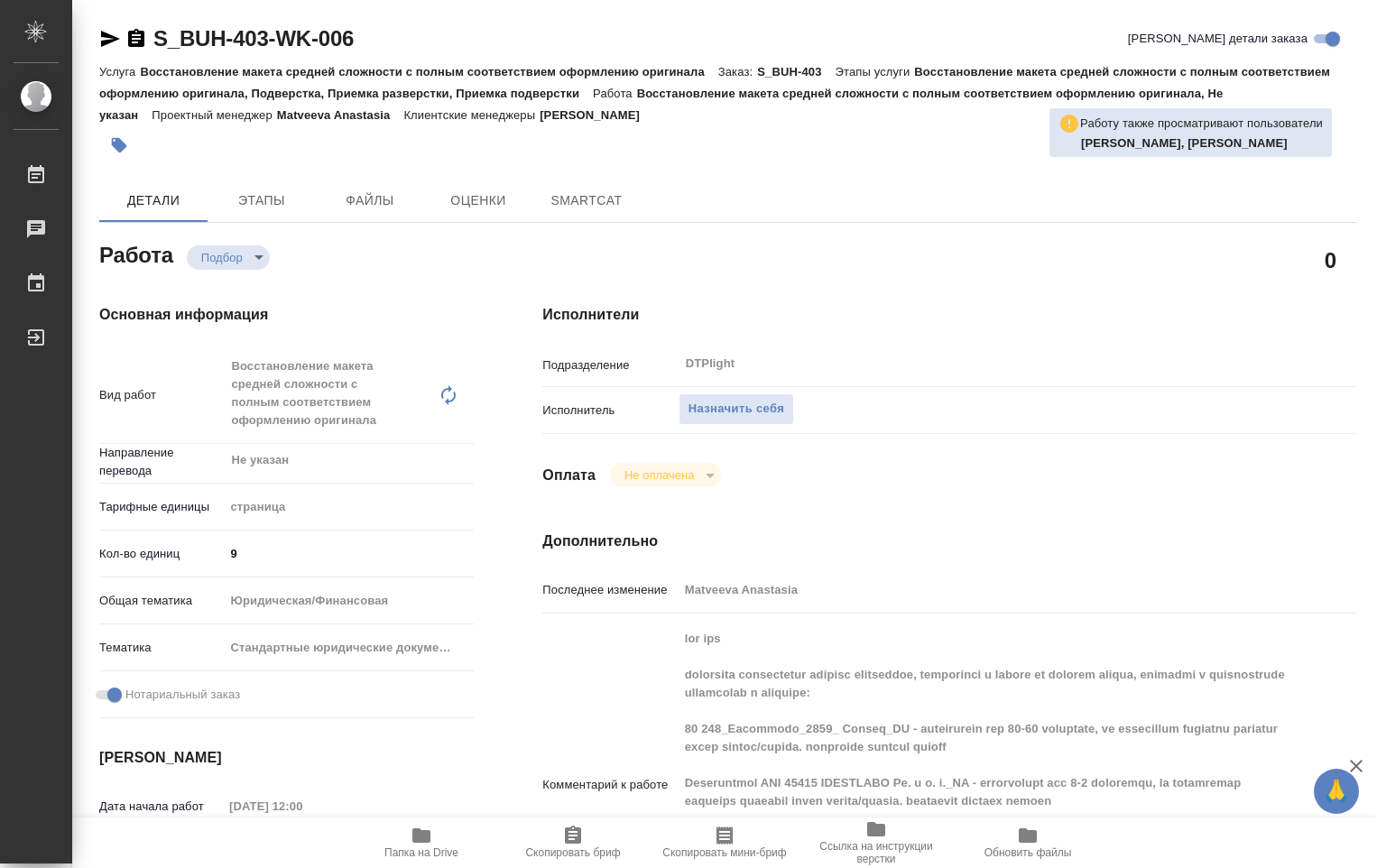
type textarea "x"
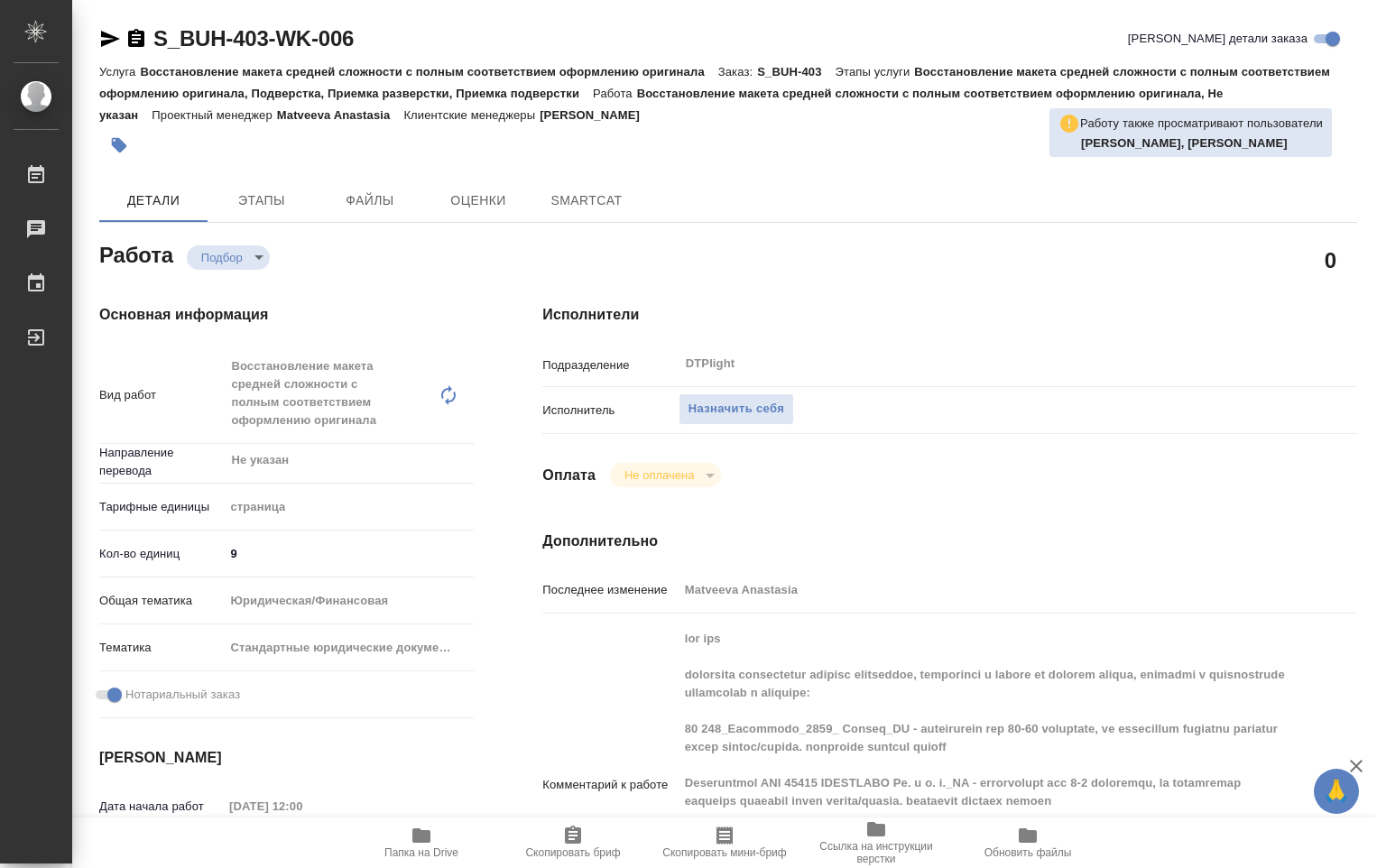
type textarea "x"
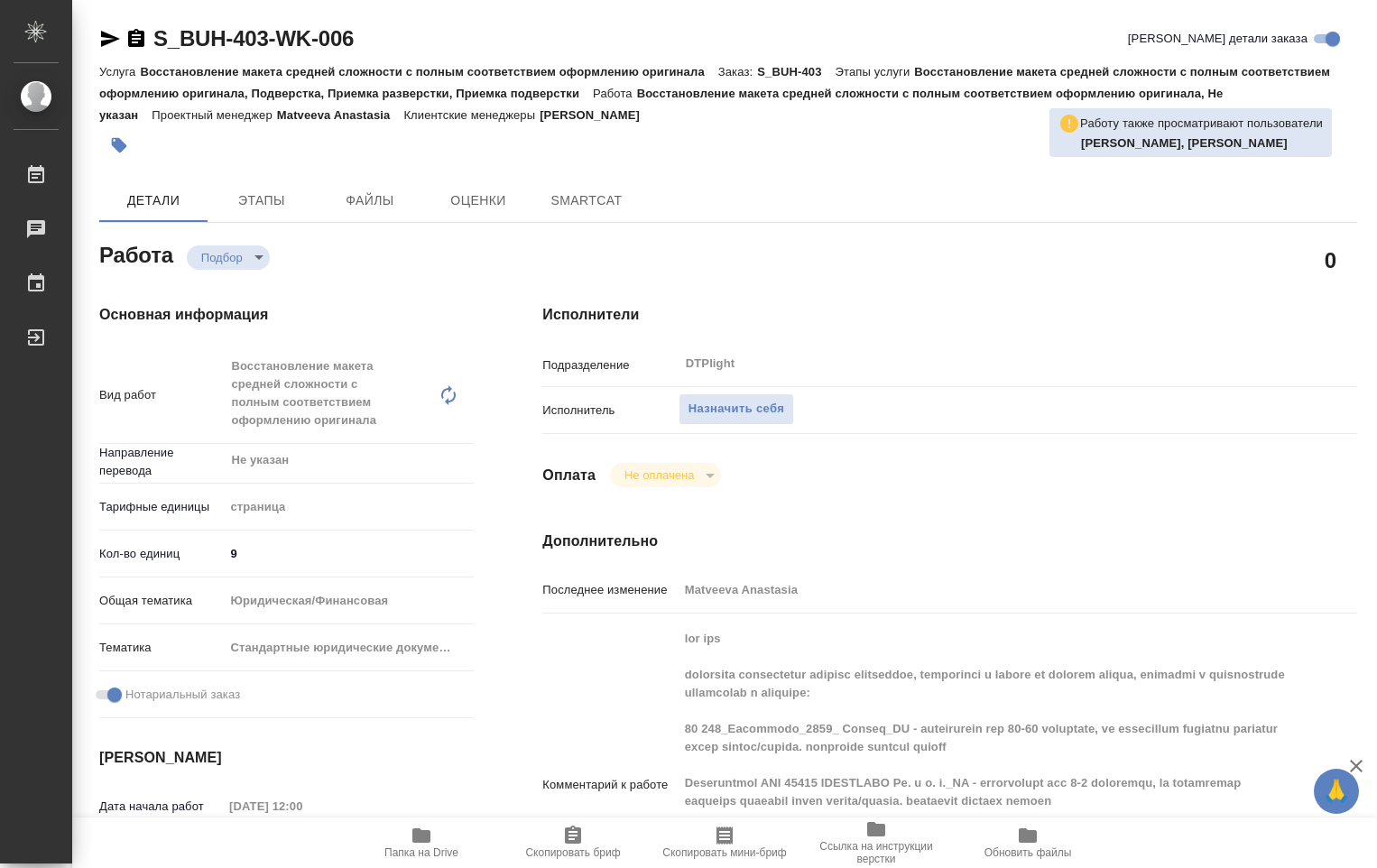
type textarea "x"
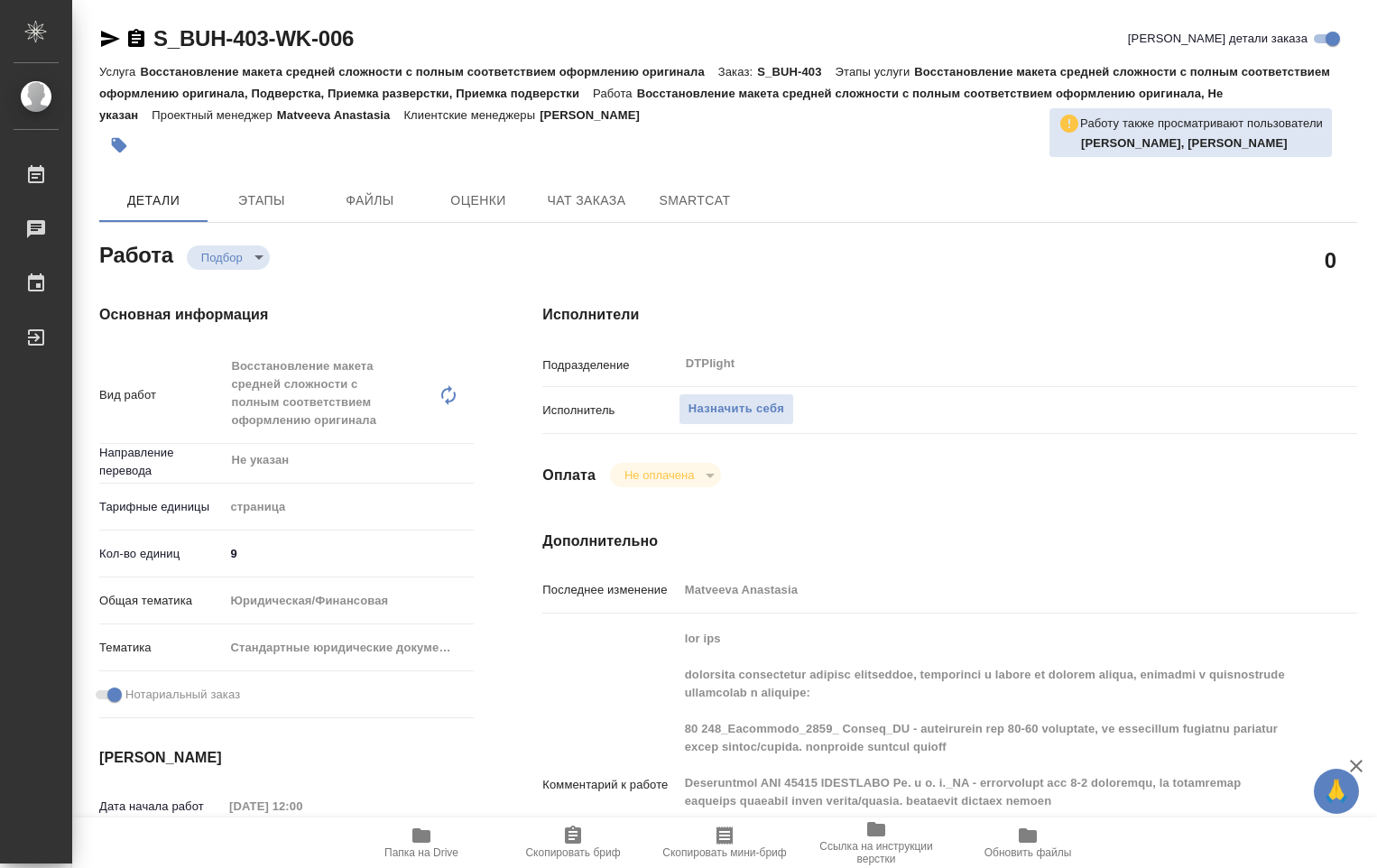
type textarea "x"
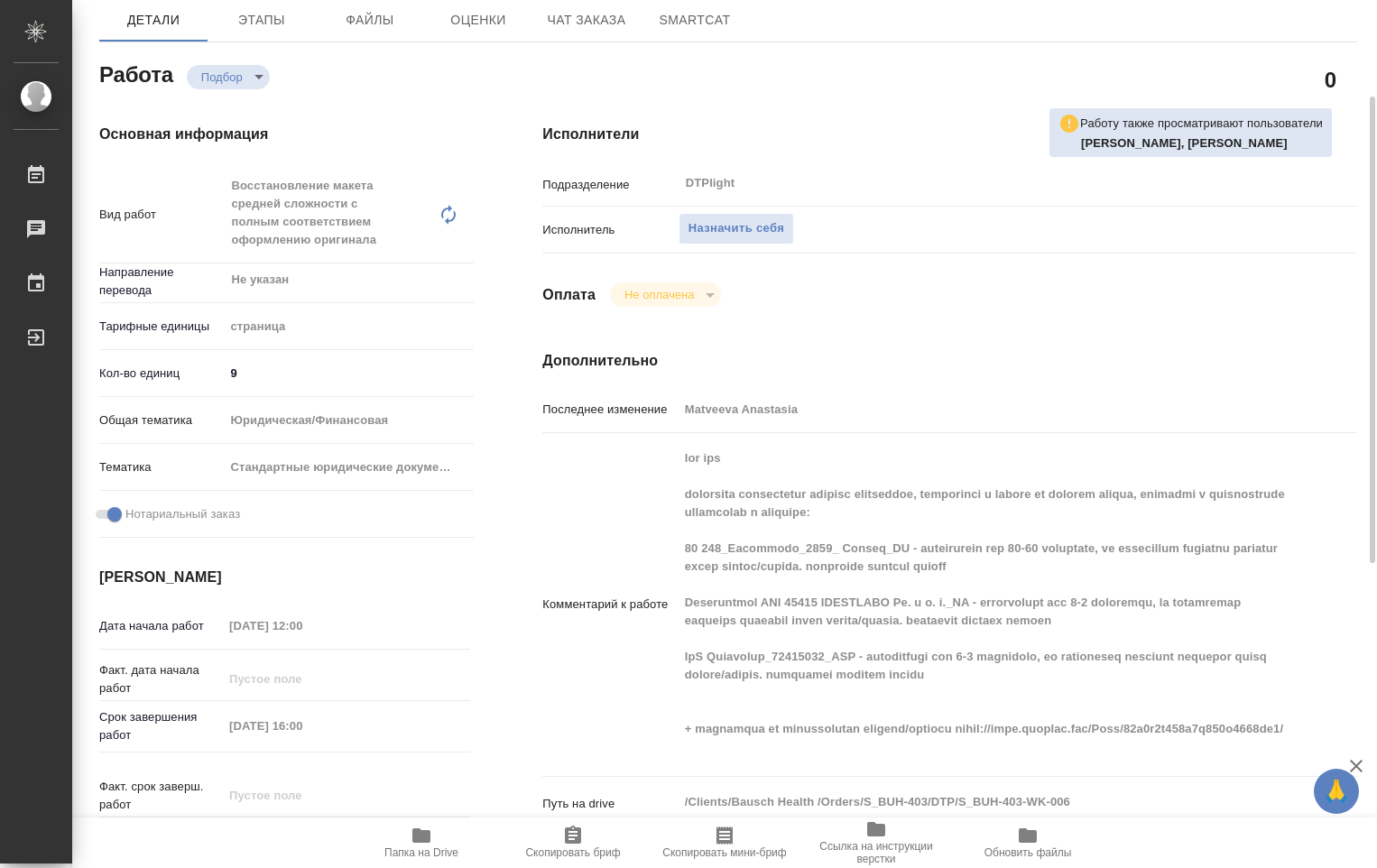
type textarea "x"
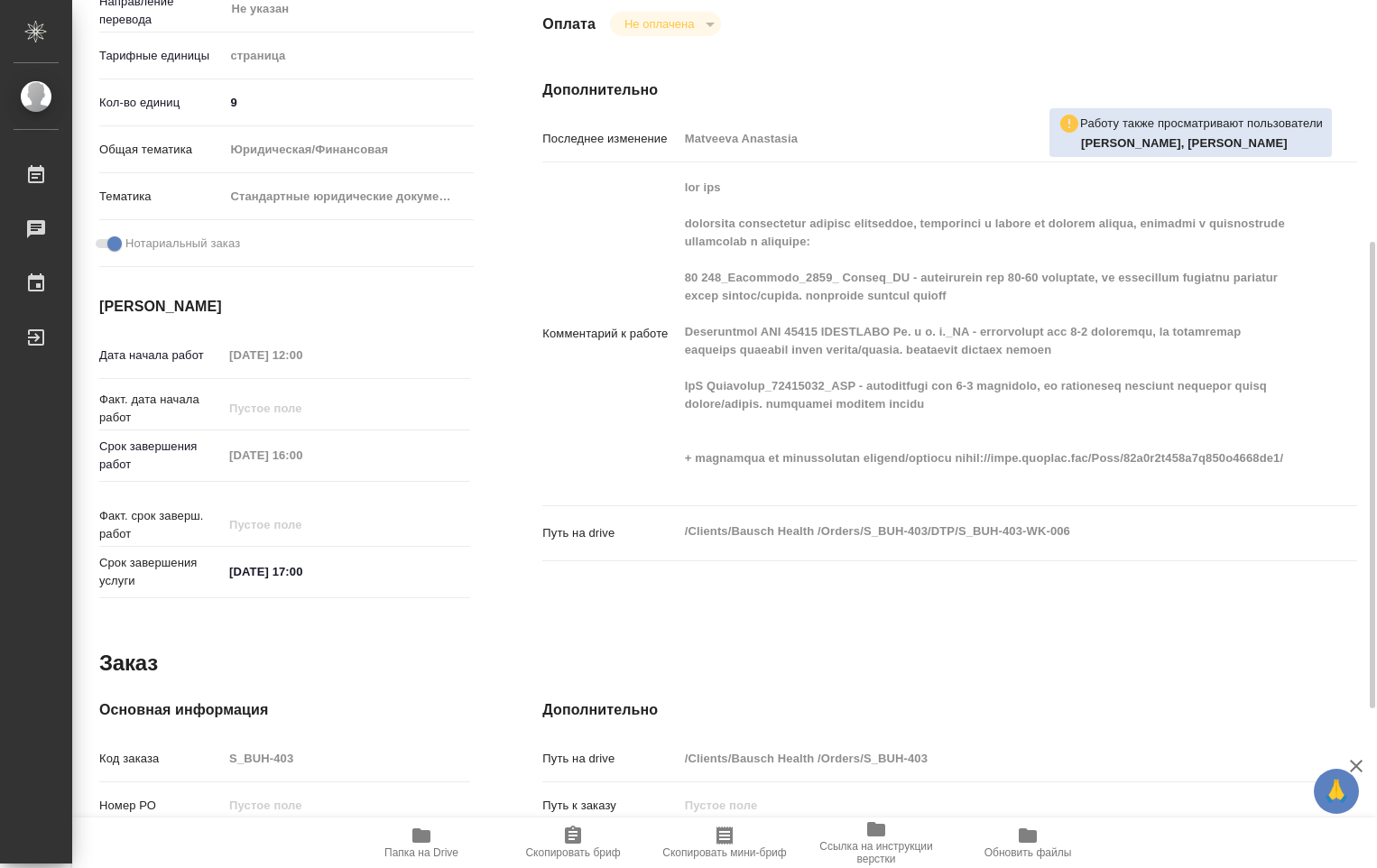
scroll to position [722, 0]
